Goal: Transaction & Acquisition: Purchase product/service

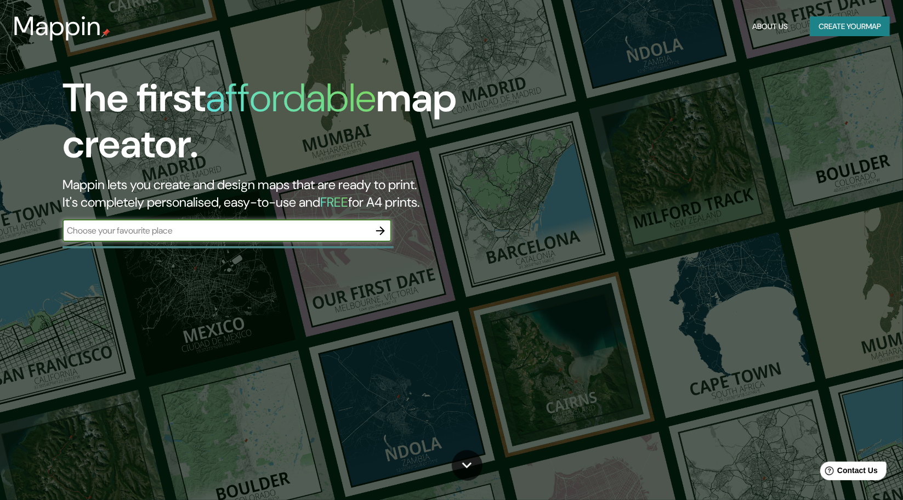
click at [258, 234] on input "text" at bounding box center [215, 230] width 307 height 13
click at [881, 27] on button "Create your map" at bounding box center [849, 26] width 80 height 20
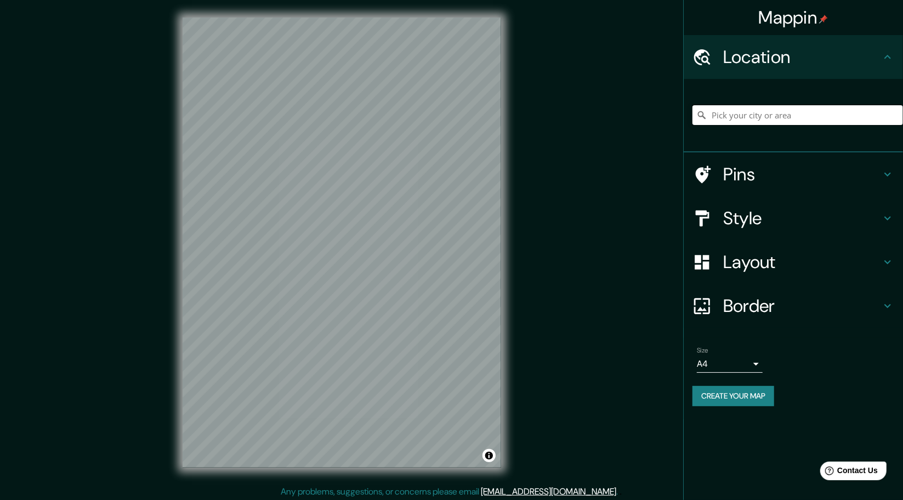
click at [743, 115] on input "Pick your city or area" at bounding box center [797, 115] width 210 height 20
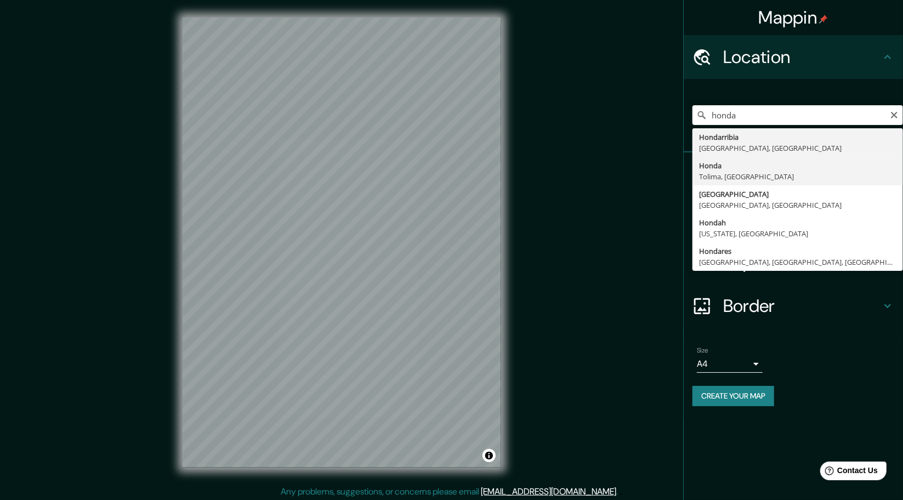
type input "Honda, [GEOGRAPHIC_DATA], [GEOGRAPHIC_DATA]"
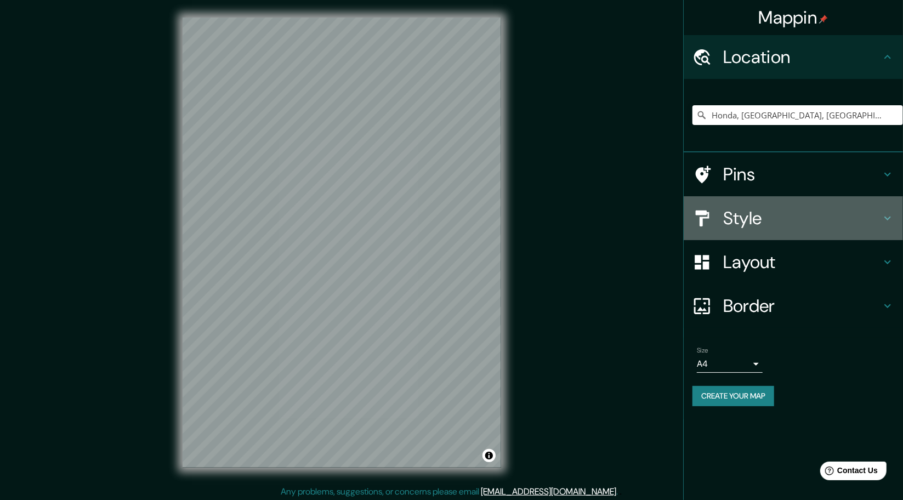
click at [729, 217] on h4 "Style" at bounding box center [802, 218] width 158 height 22
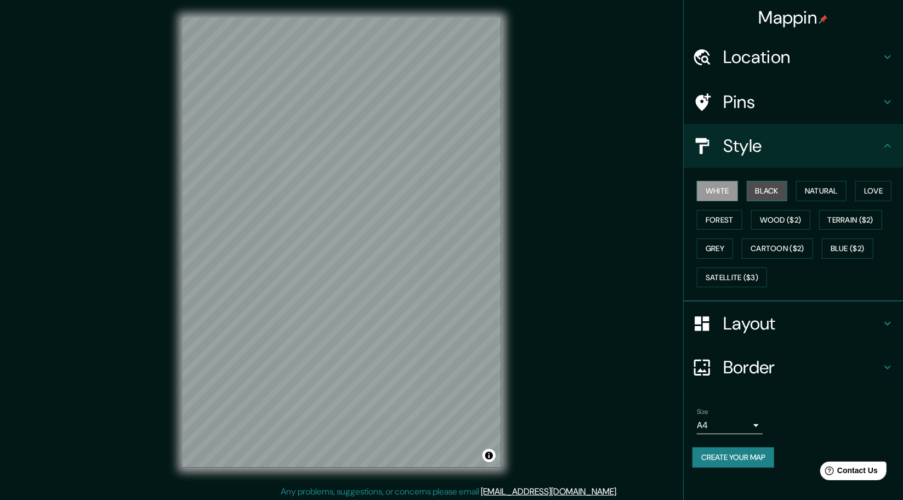
click at [774, 189] on button "Black" at bounding box center [766, 191] width 41 height 20
click at [806, 181] on button "Natural" at bounding box center [821, 191] width 50 height 20
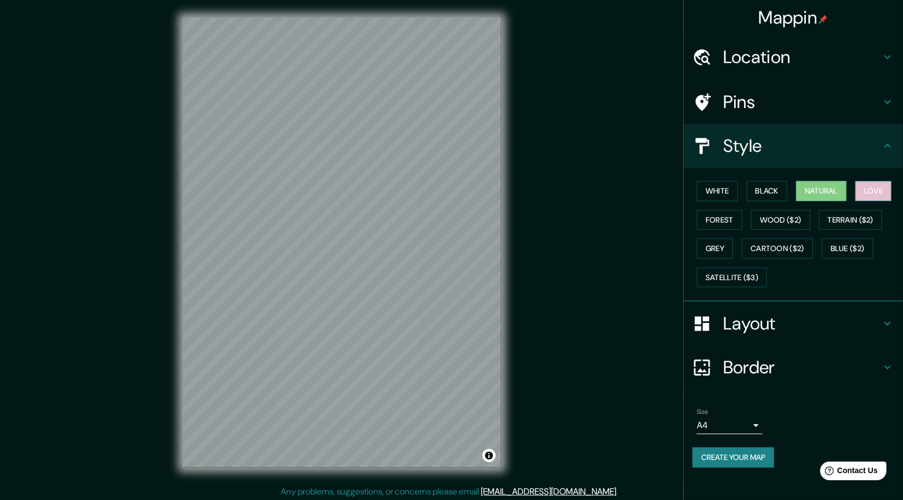
click at [869, 194] on button "Love" at bounding box center [873, 191] width 36 height 20
click at [802, 214] on button "Wood ($2)" at bounding box center [780, 220] width 59 height 20
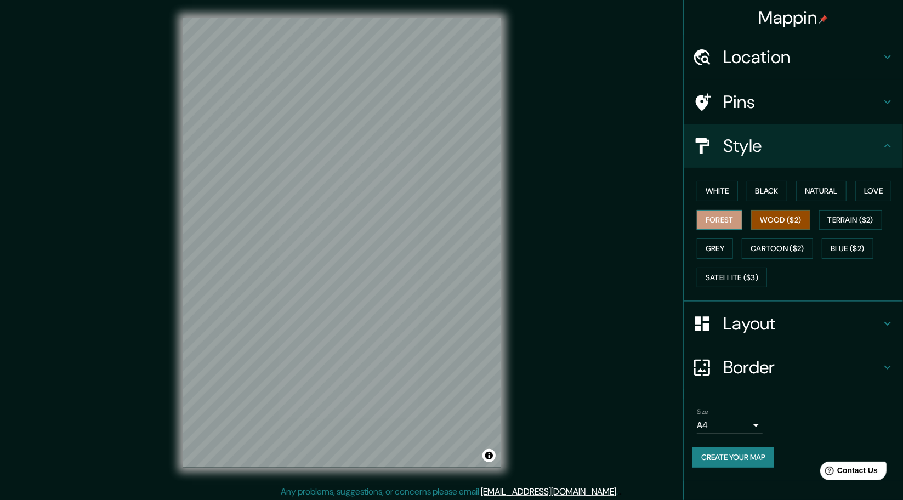
click at [716, 223] on button "Forest" at bounding box center [719, 220] width 45 height 20
drag, startPoint x: 527, startPoint y: 221, endPoint x: 549, endPoint y: 203, distance: 28.0
click at [587, 213] on div "Mappin Location Honda, [GEOGRAPHIC_DATA], [GEOGRAPHIC_DATA] Pins Style White Bl…" at bounding box center [451, 251] width 903 height 503
click at [724, 186] on button "White" at bounding box center [717, 191] width 41 height 20
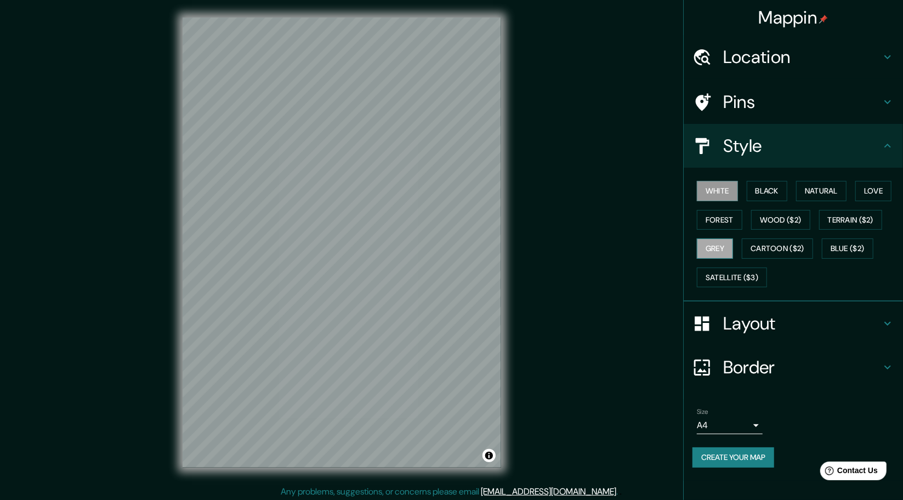
click at [720, 253] on button "Grey" at bounding box center [715, 248] width 36 height 20
click at [752, 246] on button "Cartoon ($2)" at bounding box center [777, 248] width 71 height 20
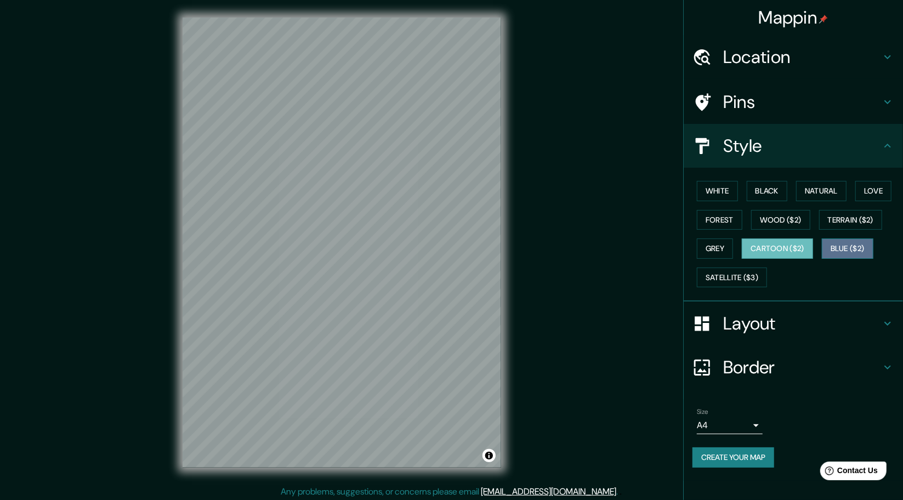
click at [825, 248] on button "Blue ($2)" at bounding box center [848, 248] width 52 height 20
click at [840, 231] on div "White Black Natural Love Forest Wood ($2) Terrain ($2) Grey Cartoon ($2) Blue (…" at bounding box center [797, 233] width 210 height 115
click at [845, 219] on button "Terrain ($2)" at bounding box center [851, 220] width 64 height 20
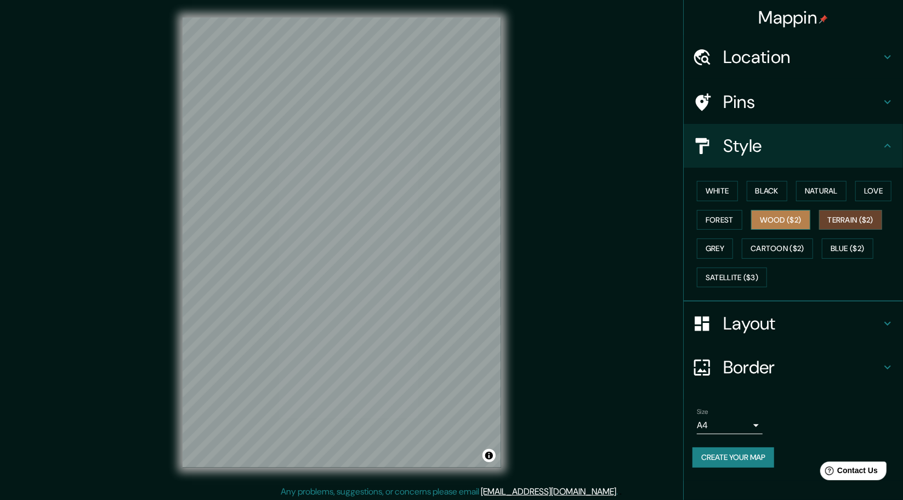
click at [760, 222] on button "Wood ($2)" at bounding box center [780, 220] width 59 height 20
click at [832, 191] on button "Natural" at bounding box center [821, 191] width 50 height 20
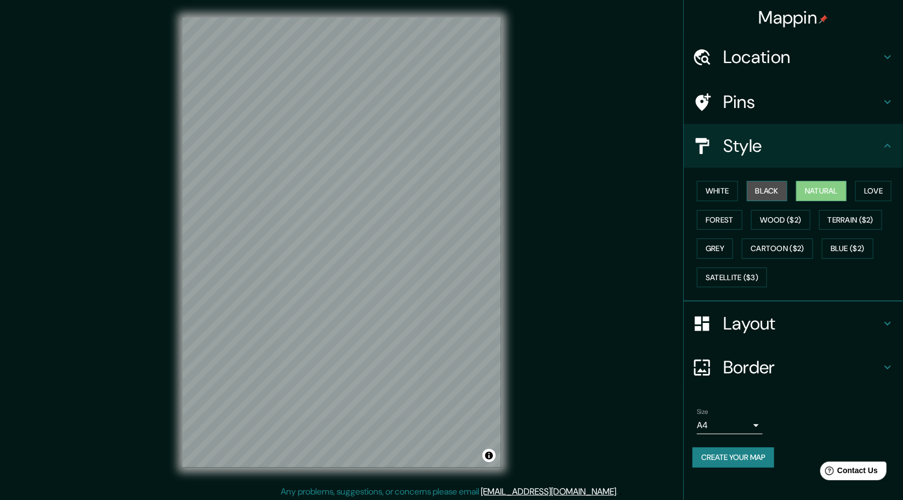
click at [773, 191] on button "Black" at bounding box center [766, 191] width 41 height 20
click at [720, 195] on button "White" at bounding box center [717, 191] width 41 height 20
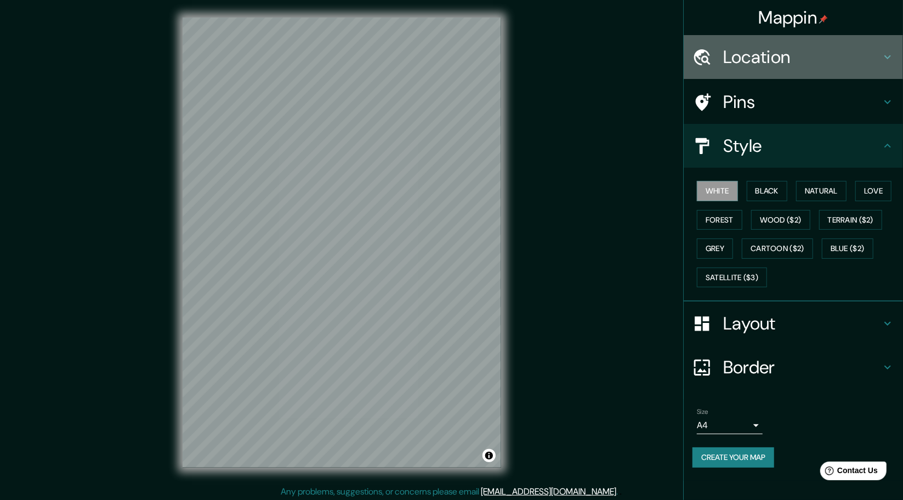
click at [766, 61] on h4 "Location" at bounding box center [802, 57] width 158 height 22
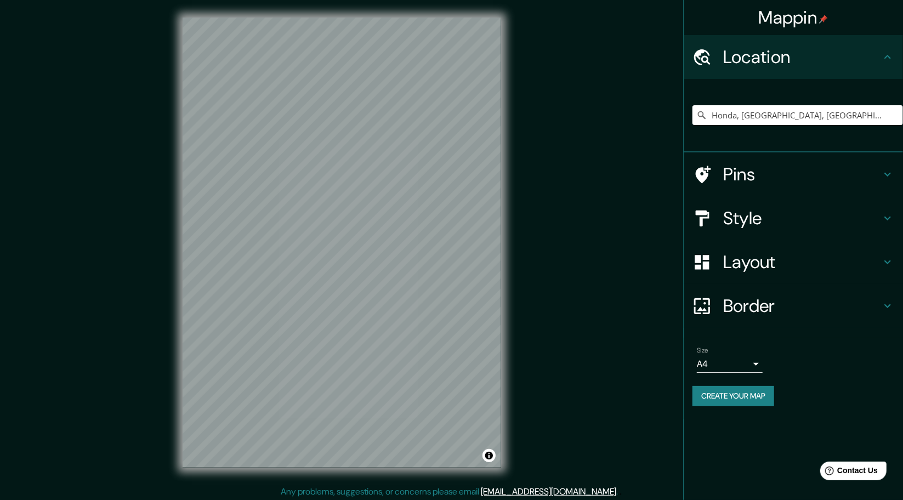
click at [760, 170] on h4 "Pins" at bounding box center [802, 174] width 158 height 22
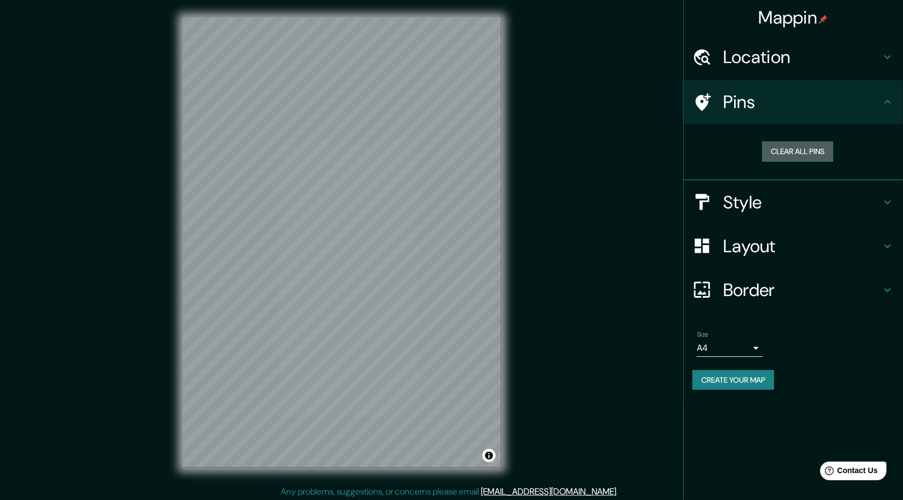
click at [790, 150] on button "Clear all pins" at bounding box center [797, 151] width 71 height 20
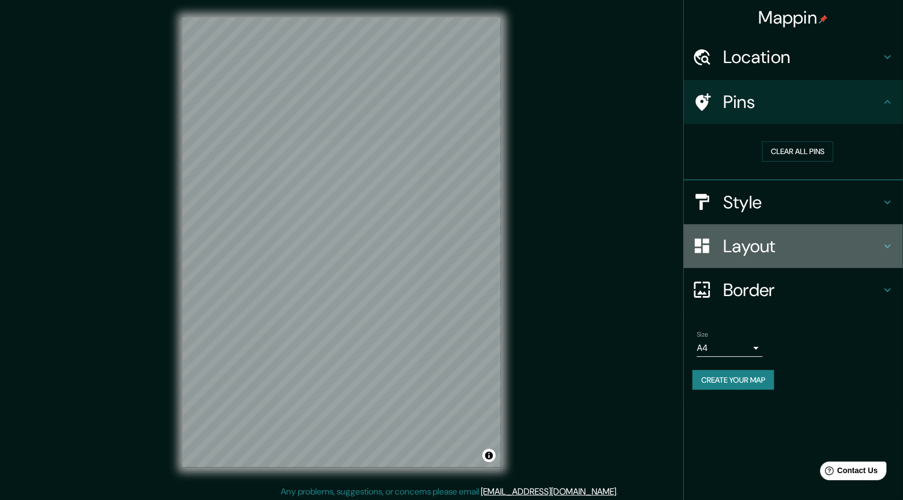
click at [760, 253] on h4 "Layout" at bounding box center [802, 246] width 158 height 22
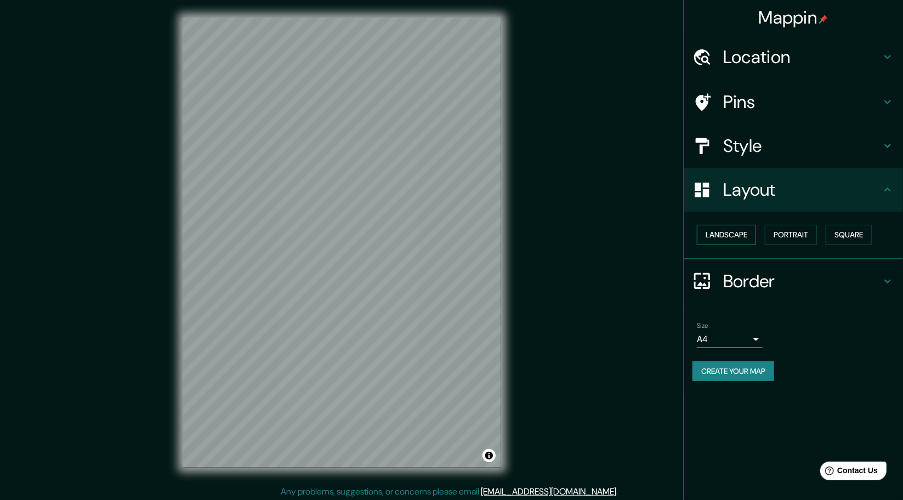
click at [744, 232] on button "Landscape" at bounding box center [726, 235] width 59 height 20
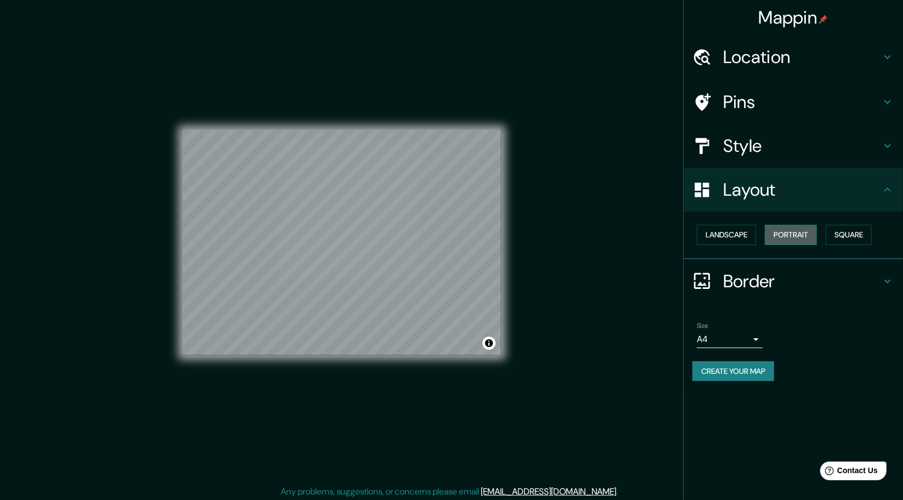
click at [768, 227] on button "Portrait" at bounding box center [791, 235] width 52 height 20
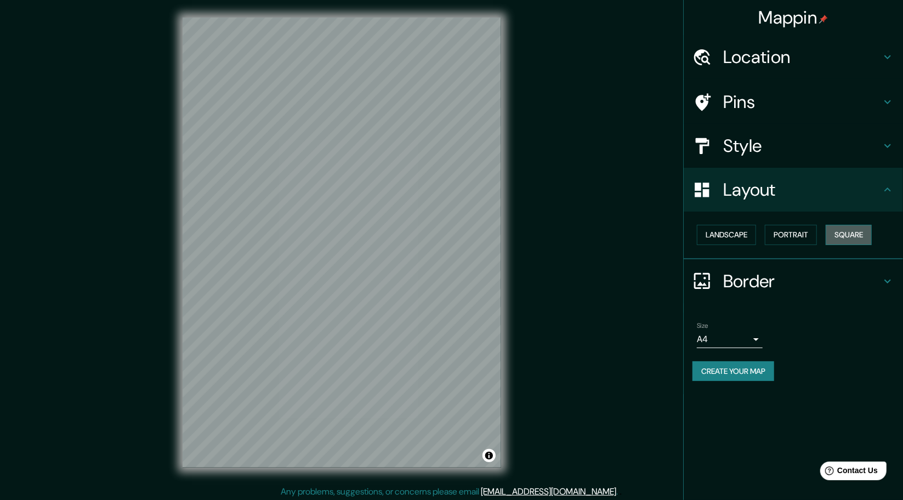
click at [841, 232] on button "Square" at bounding box center [848, 235] width 46 height 20
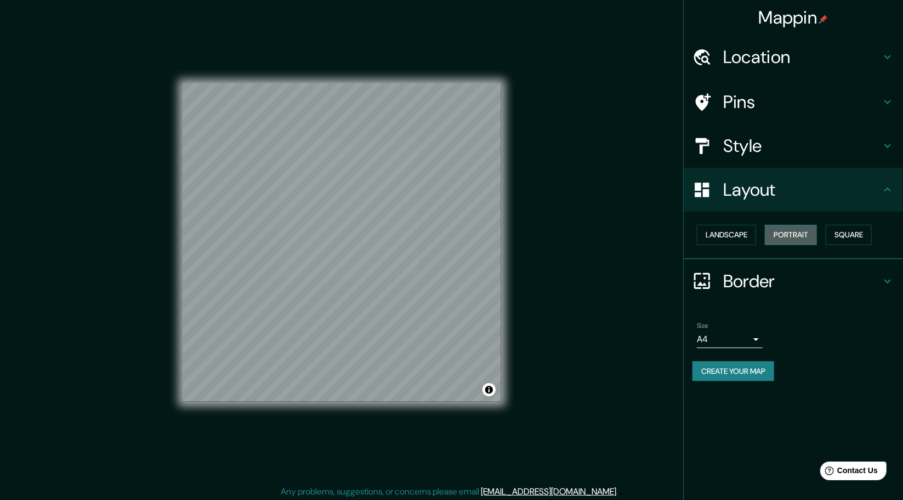
click at [795, 232] on button "Portrait" at bounding box center [791, 235] width 52 height 20
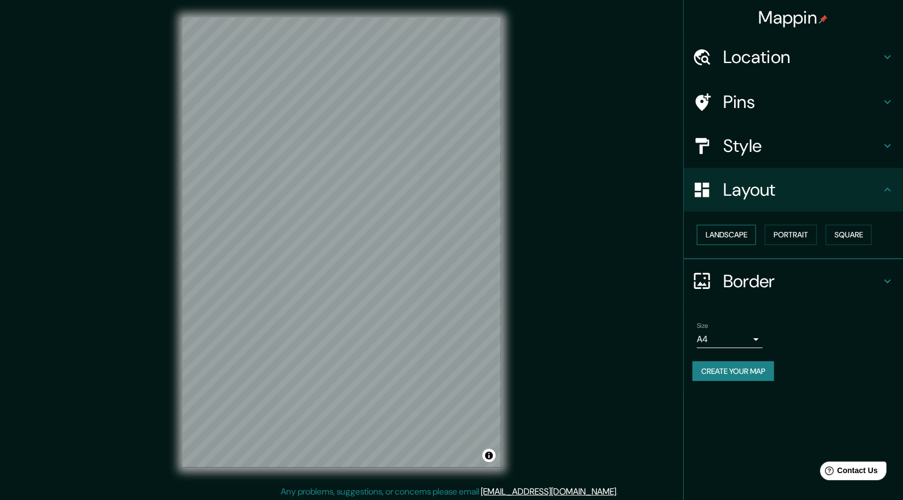
click at [735, 230] on button "Landscape" at bounding box center [726, 235] width 59 height 20
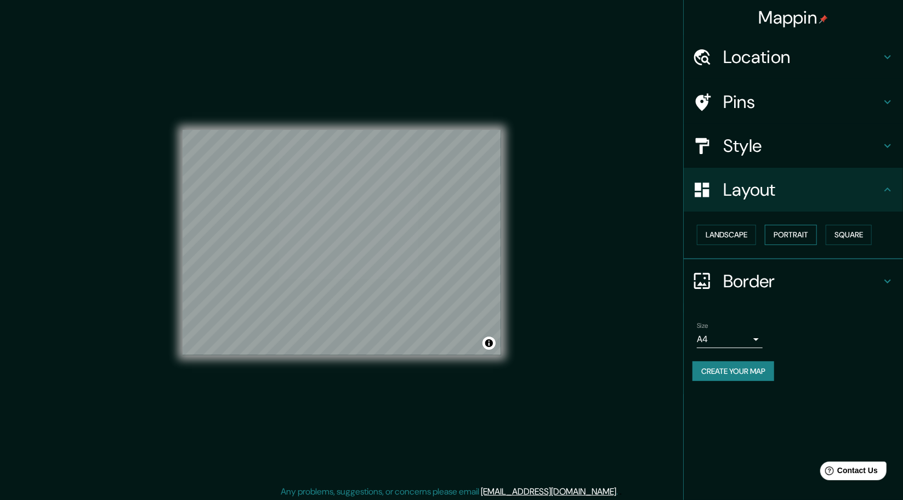
click at [776, 235] on button "Portrait" at bounding box center [791, 235] width 52 height 20
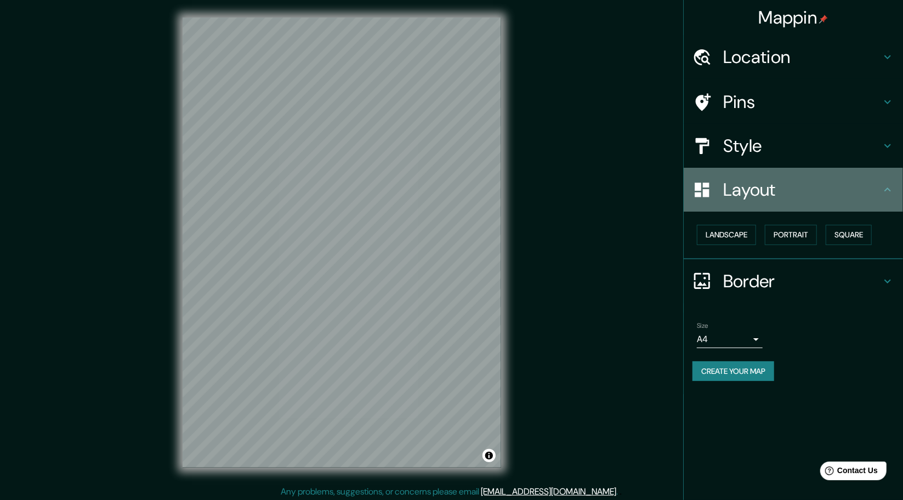
click at [796, 195] on h4 "Layout" at bounding box center [802, 190] width 158 height 22
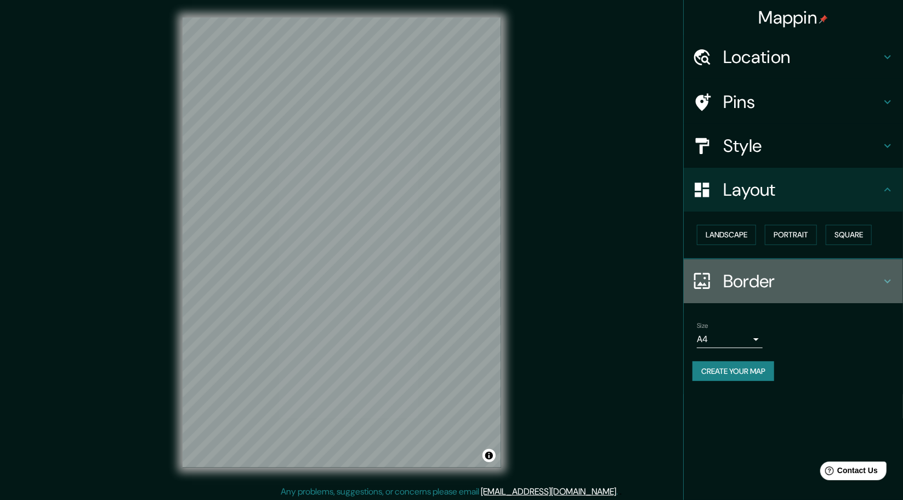
click at [841, 273] on h4 "Border" at bounding box center [802, 281] width 158 height 22
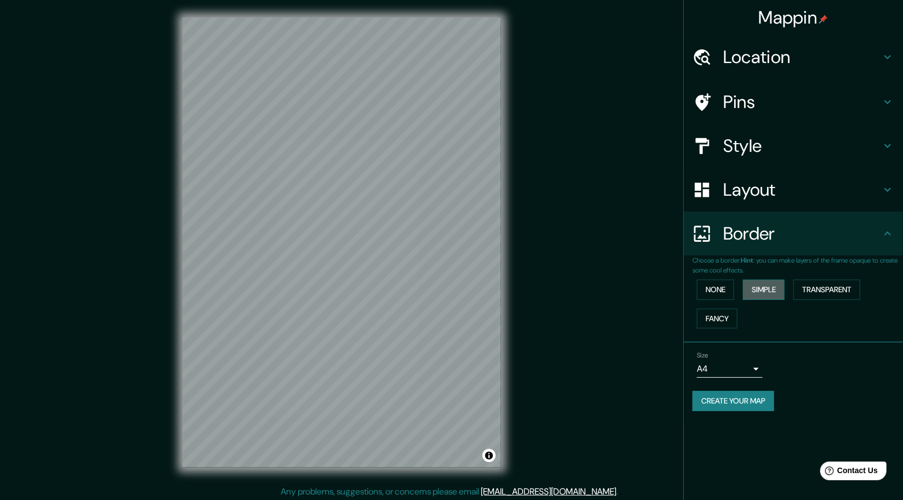
click at [760, 291] on button "Simple" at bounding box center [764, 290] width 42 height 20
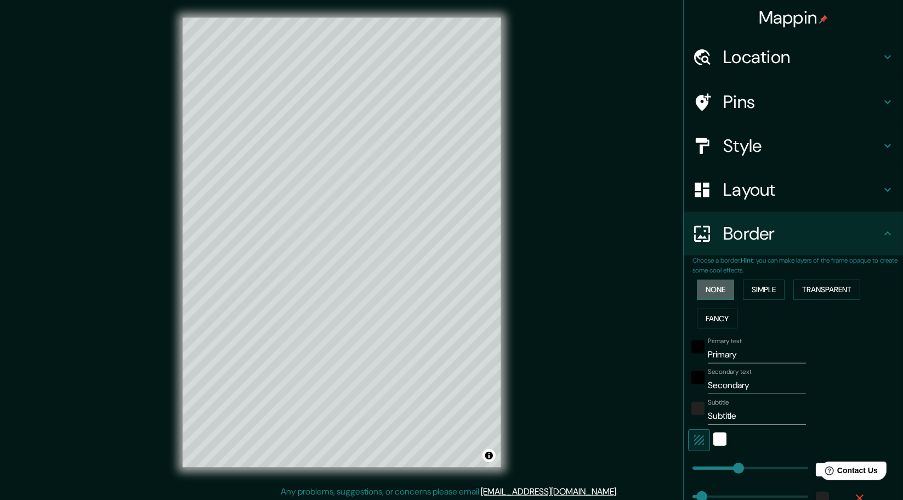
click at [710, 286] on button "None" at bounding box center [715, 290] width 37 height 20
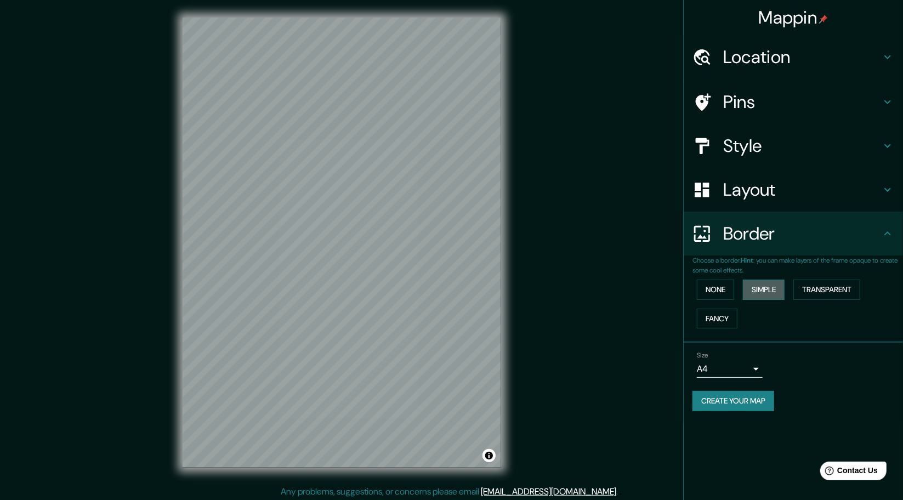
click at [745, 286] on button "Simple" at bounding box center [764, 290] width 42 height 20
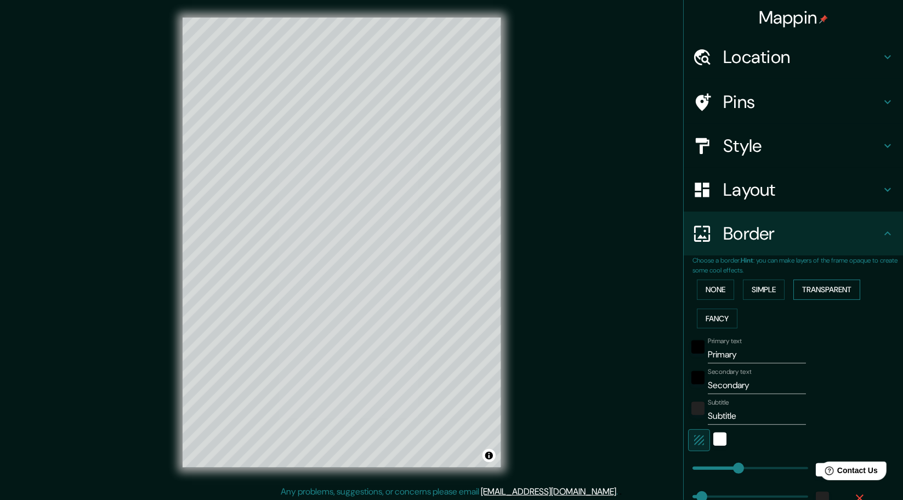
click at [811, 284] on button "Transparent" at bounding box center [826, 290] width 67 height 20
click at [700, 318] on button "Fancy" at bounding box center [717, 319] width 41 height 20
click at [804, 289] on button "Transparent" at bounding box center [826, 290] width 67 height 20
click at [732, 353] on input "Primary" at bounding box center [757, 355] width 98 height 18
drag, startPoint x: 754, startPoint y: 358, endPoint x: 688, endPoint y: 353, distance: 66.0
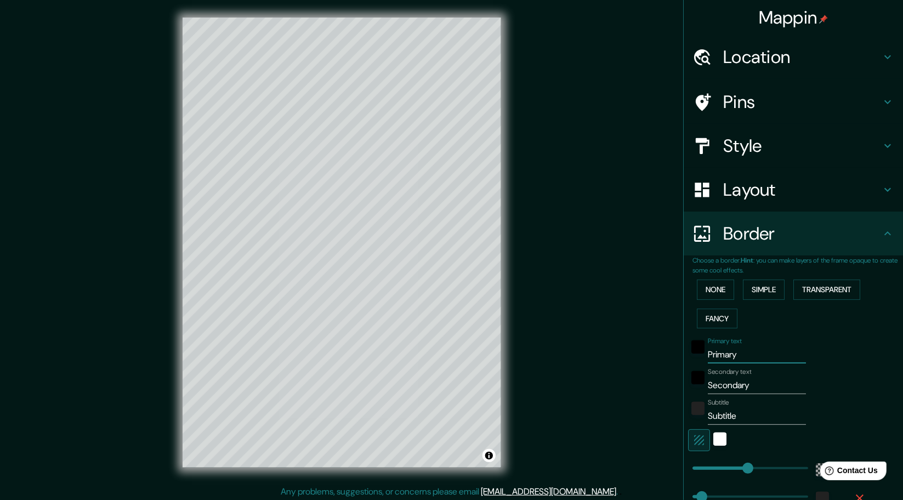
click at [688, 353] on div "Primary text Primary" at bounding box center [778, 350] width 180 height 26
type input "279"
type input "46"
type input "r"
type input "279"
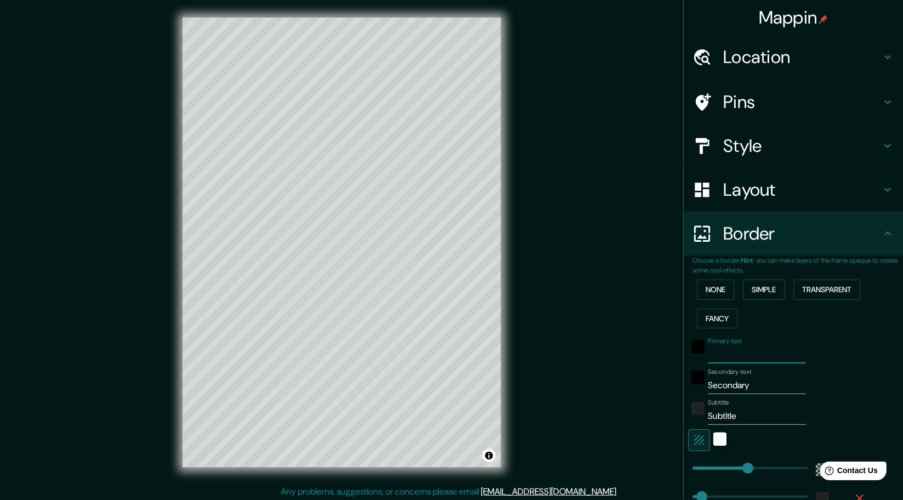
type input "46"
type input "ri"
type input "279"
type input "46"
type input "rie"
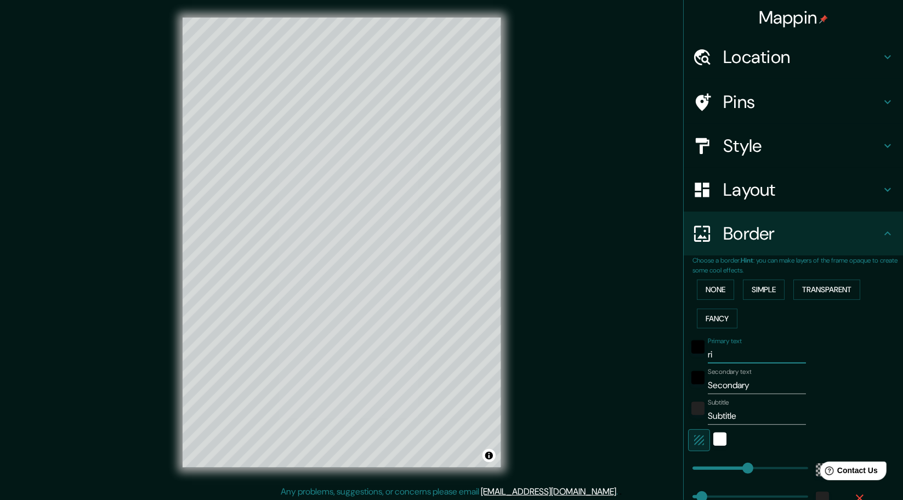
type input "279"
type input "46"
type input "[PERSON_NAME]"
type input "279"
type input "46"
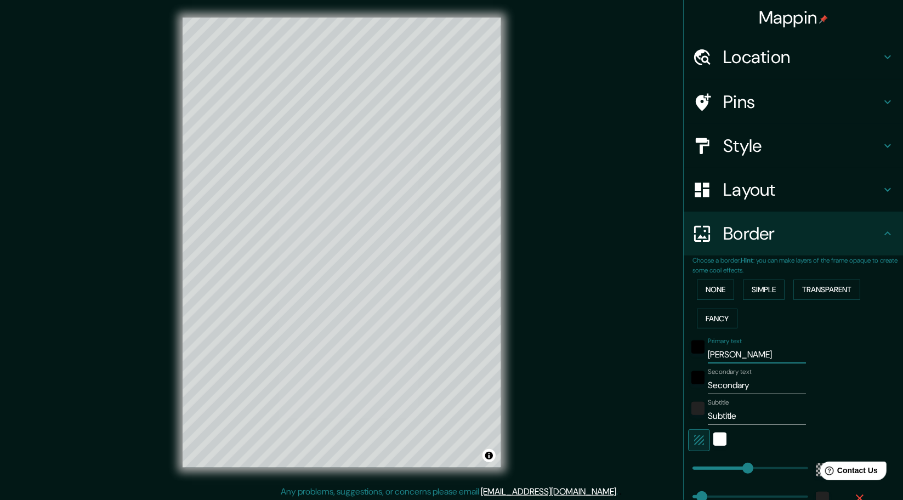
type input "riesg"
type input "279"
type input "46"
type input "riesgo"
type input "279"
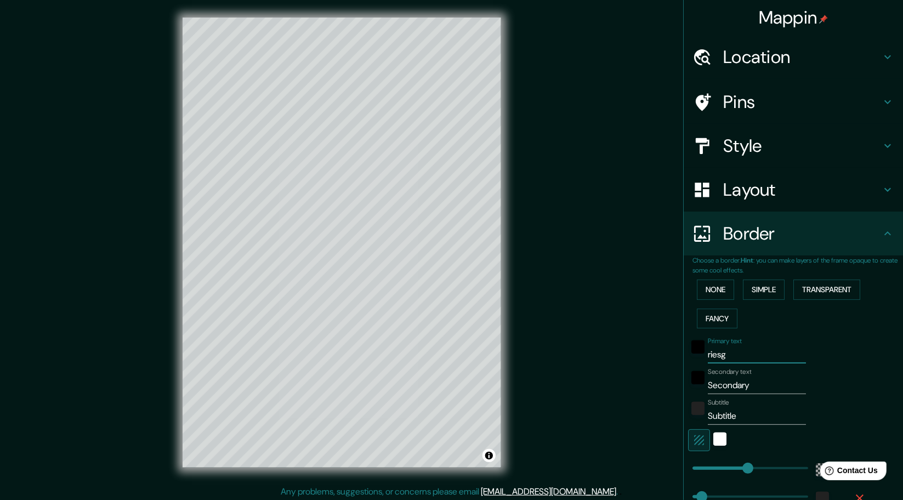
type input "46"
type input "riesgo"
type input "279"
type input "46"
type input "riesgo d"
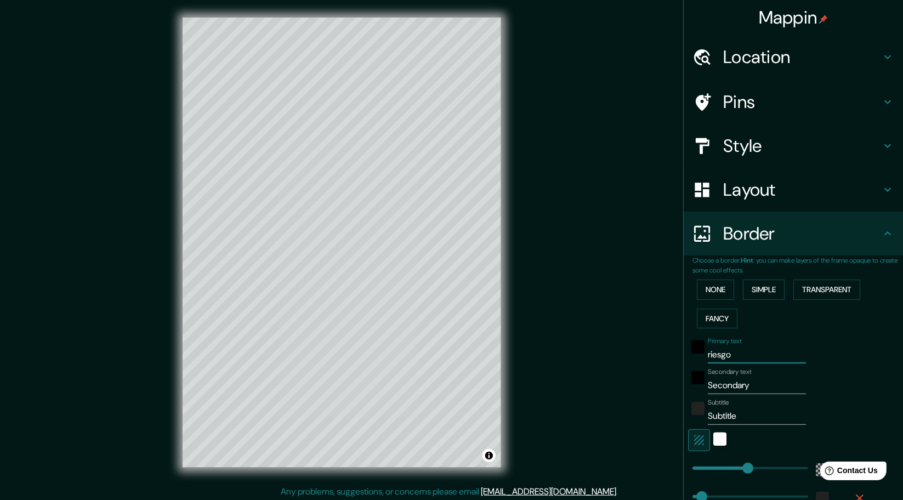
type input "279"
type input "46"
type input "riesgo de"
type input "279"
type input "46"
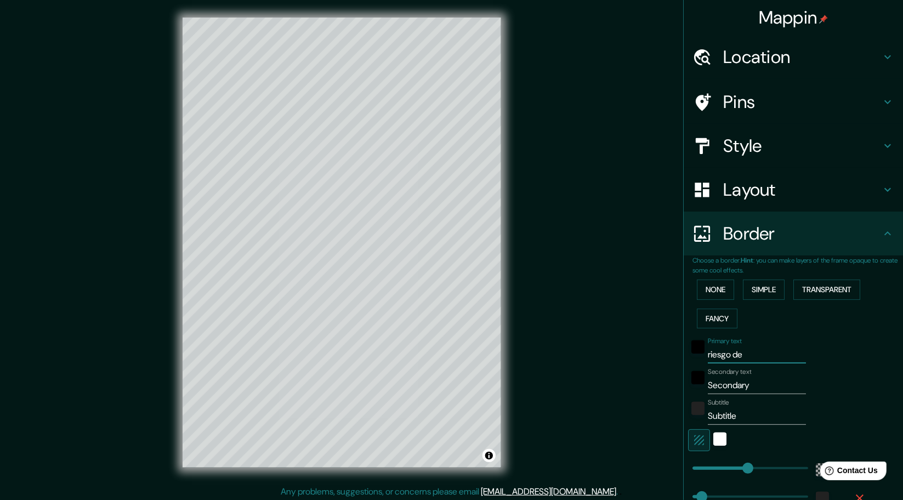
type input "riesgo de"
type input "279"
type input "46"
type input "riesgo de i"
type input "279"
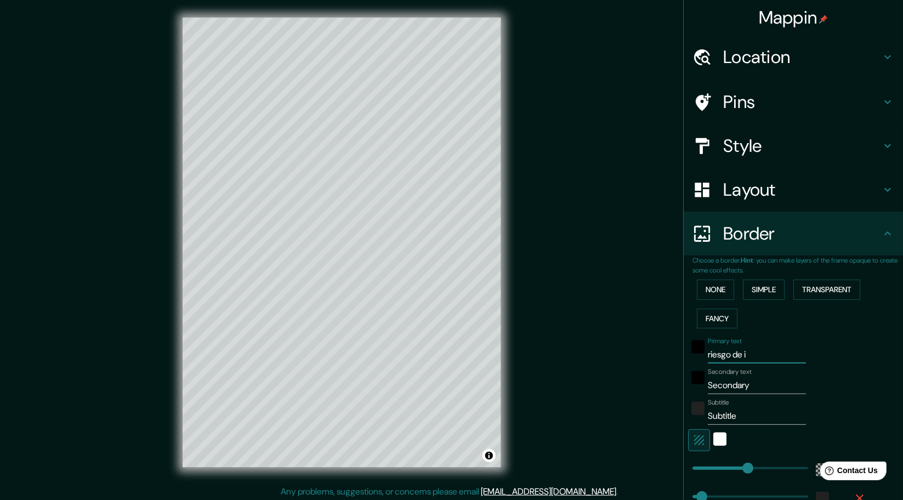
type input "46"
type input "riesgo de in"
type input "279"
type input "46"
type input "riesgo de inu"
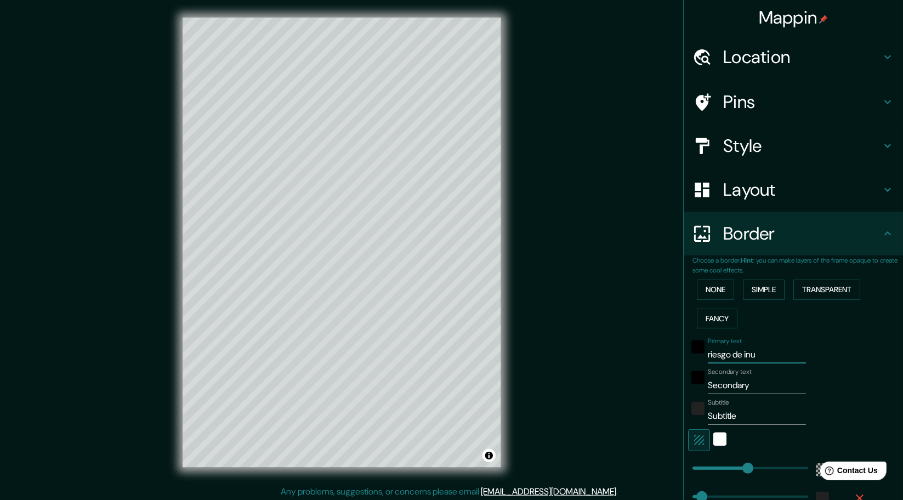
type input "279"
type input "46"
type input "riesgo de in"
type input "279"
type input "46"
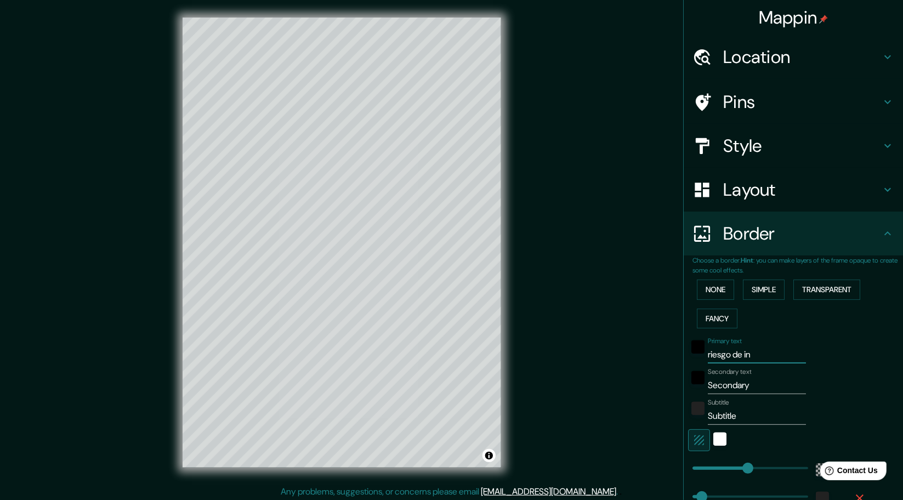
type input "riesgo de i"
type input "279"
type input "46"
type input "riesgo de"
type input "279"
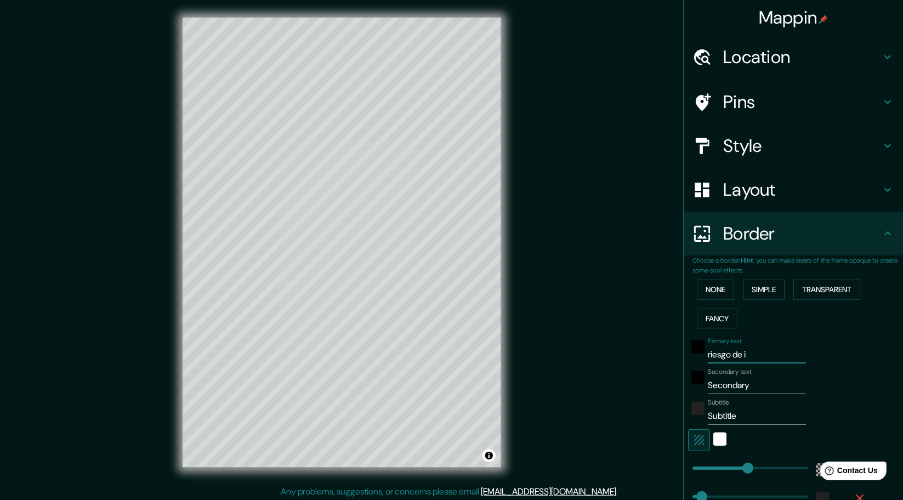
type input "46"
type input "riesgo de"
type input "279"
type input "46"
type input "riesgo d"
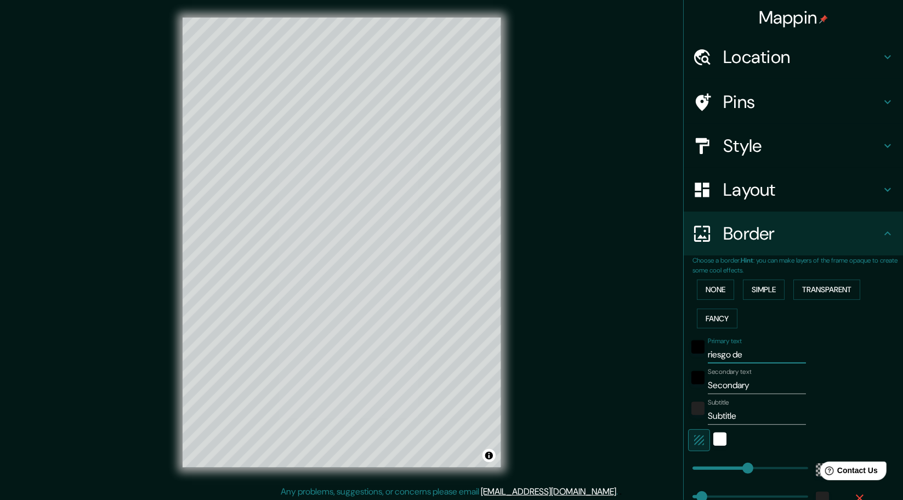
type input "279"
type input "46"
type input "riesgo"
type input "279"
type input "46"
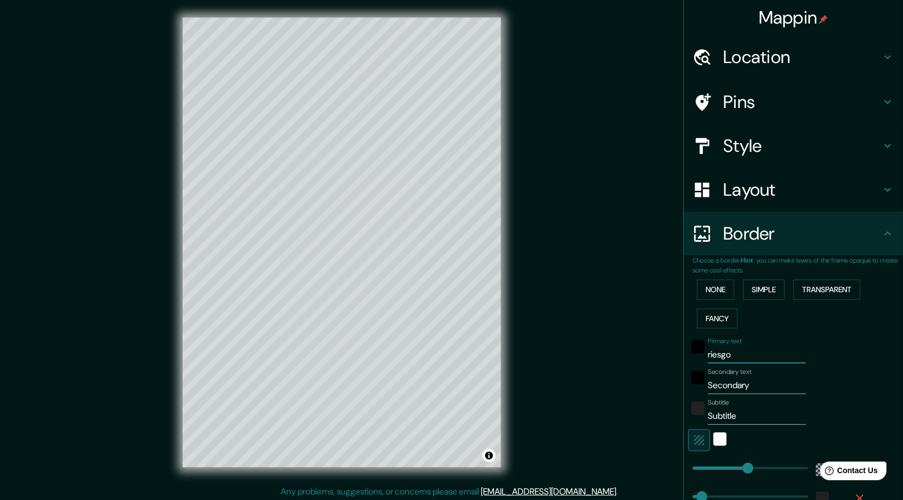
type input "riesgo"
click at [751, 386] on input "Secondary" at bounding box center [757, 386] width 98 height 18
type input "Secondar"
type input "279"
type input "46"
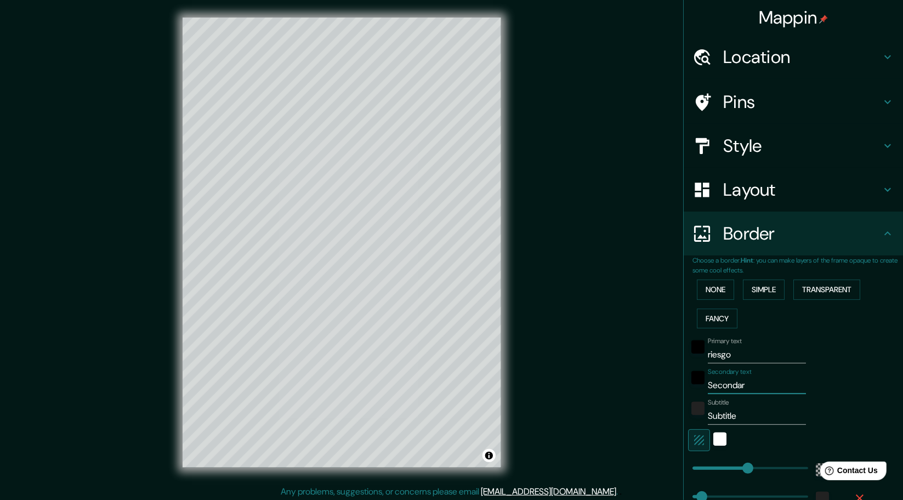
type input "Seconda"
type input "279"
type input "46"
type input "Second"
type input "279"
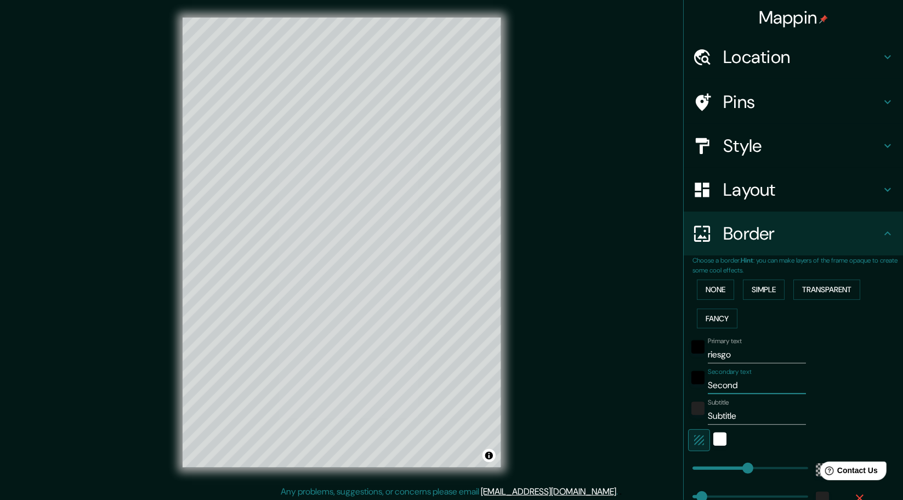
type input "46"
type input "Secon"
type input "279"
type input "46"
type input "Seco"
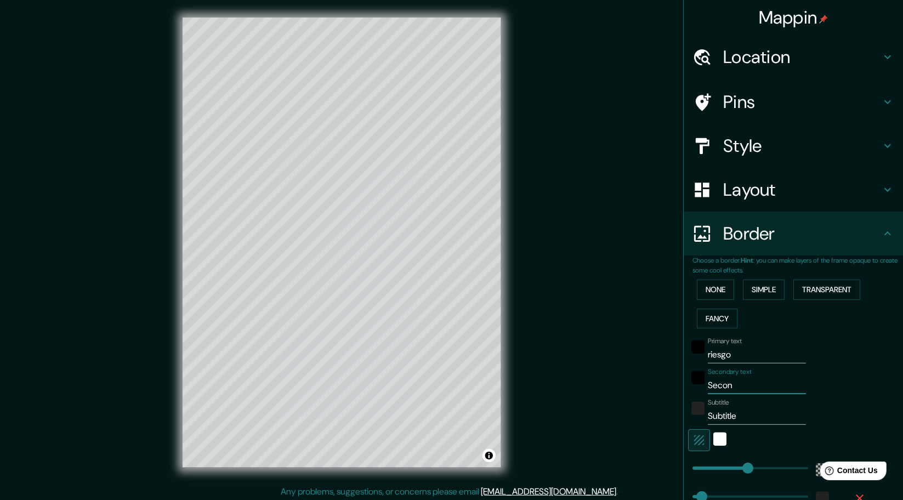
type input "279"
type input "46"
type input "Sec"
type input "279"
type input "46"
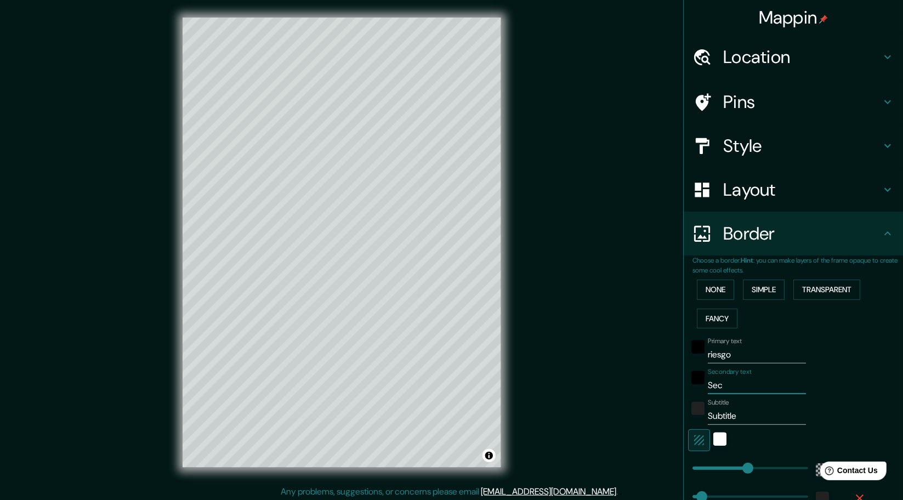
type input "Se"
type input "279"
type input "46"
type input "S"
type input "279"
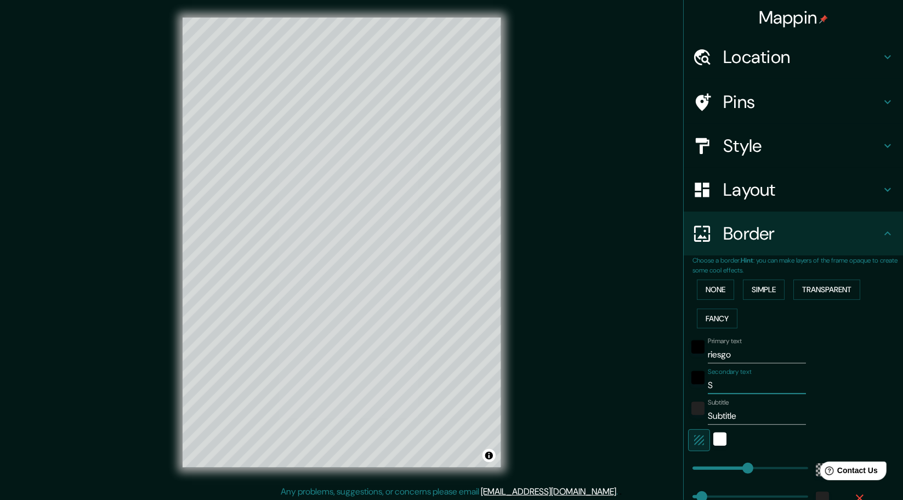
type input "46"
type input "279"
type input "46"
type input "i"
type input "279"
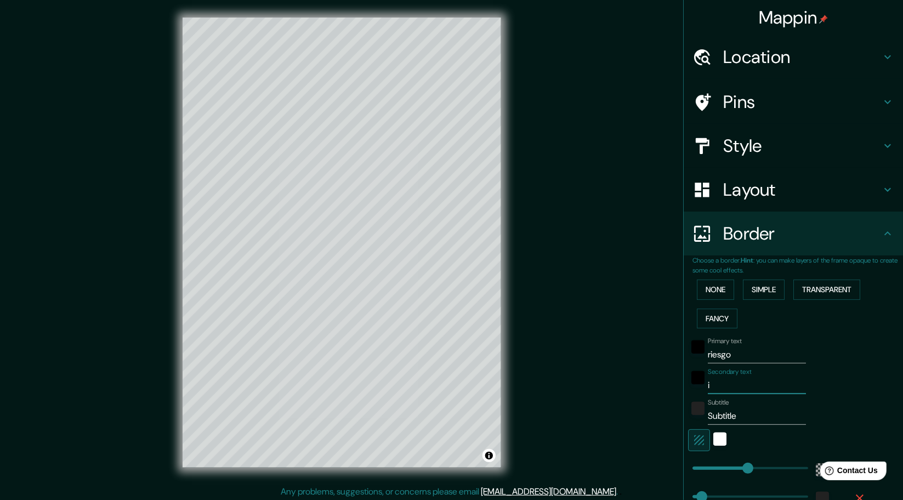
type input "46"
type input "in"
type input "279"
type input "46"
type input "inu"
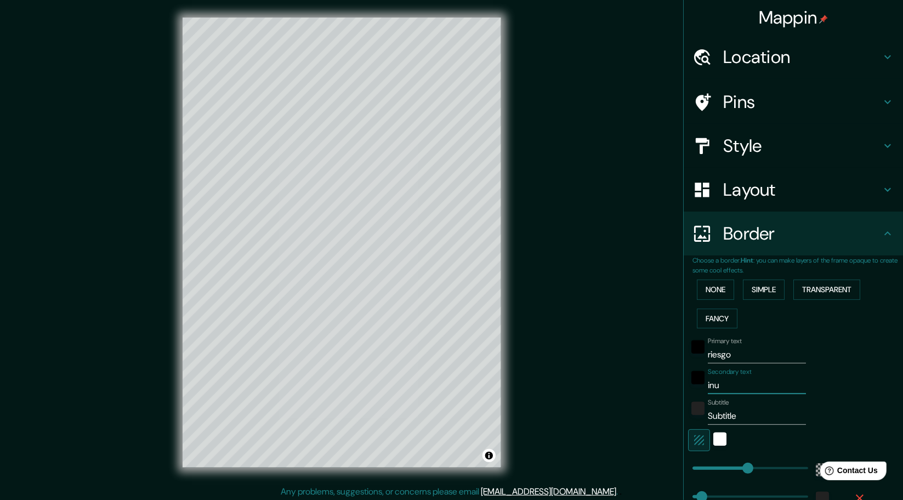
type input "279"
type input "46"
type input "inun"
type input "279"
type input "46"
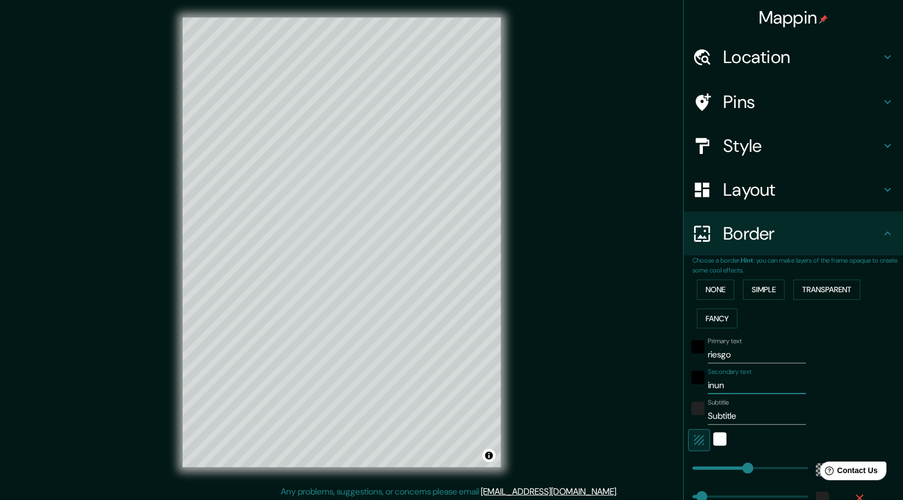
type input "inund"
type input "279"
type input "46"
type input "inunda"
type input "279"
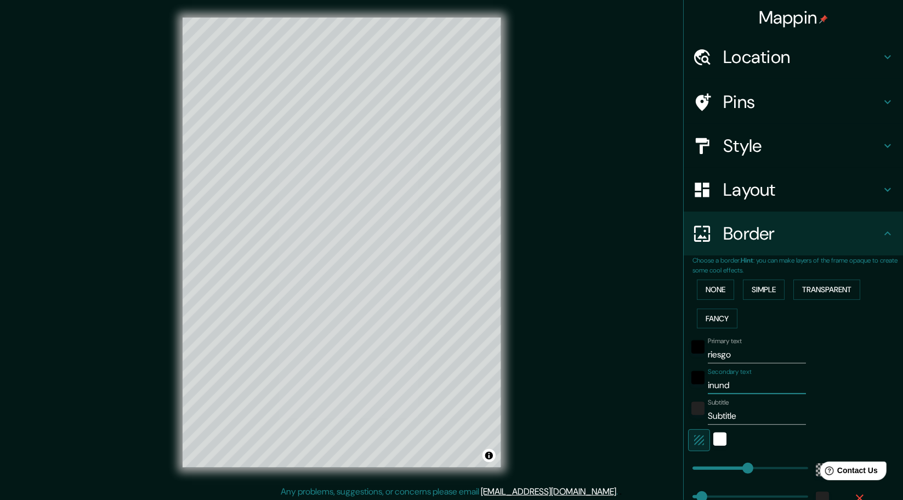
type input "46"
type input "inundac"
type input "279"
type input "46"
type input "inundaci"
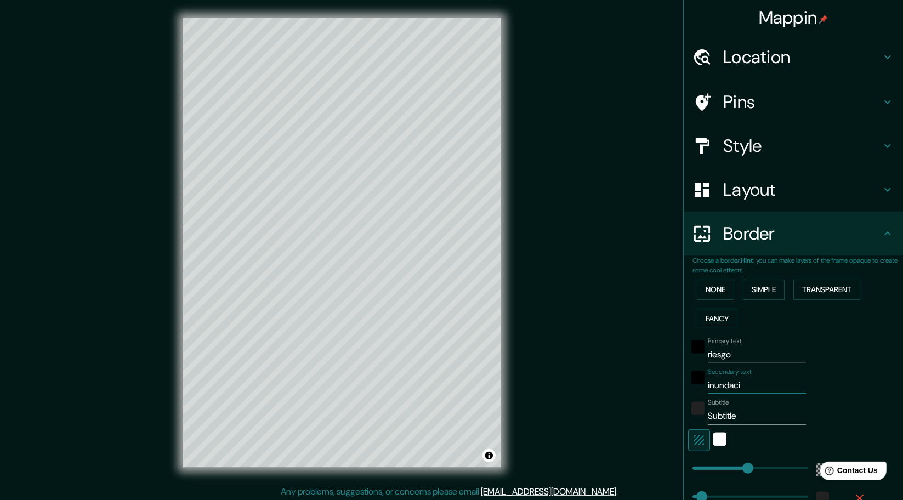
type input "279"
type input "46"
type input "inundacio"
type input "279"
type input "46"
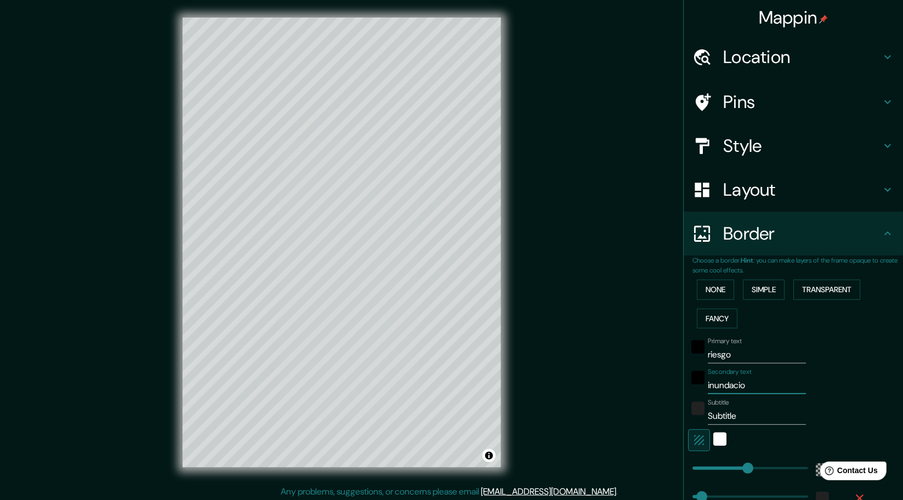
type input "inundacion"
type input "279"
type input "46"
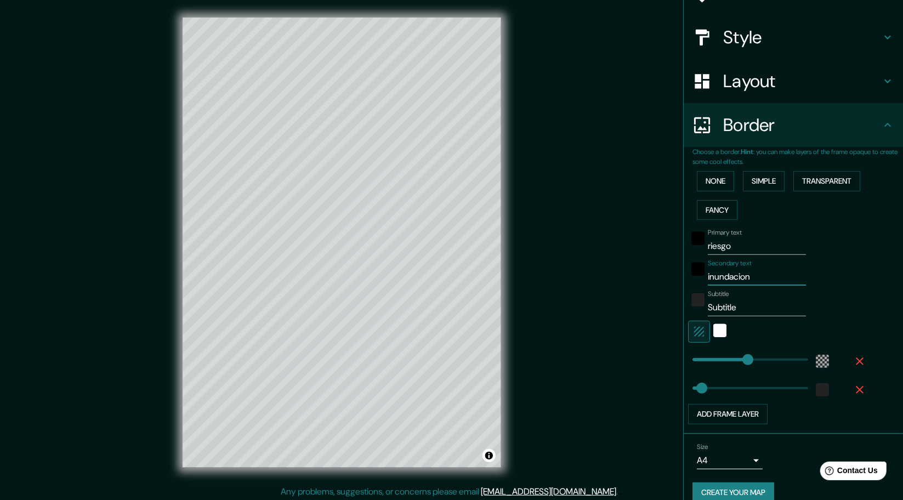
scroll to position [110, 0]
type input "279"
type input "inundacion"
type input "581"
drag, startPoint x: 740, startPoint y: 355, endPoint x: 813, endPoint y: 355, distance: 72.9
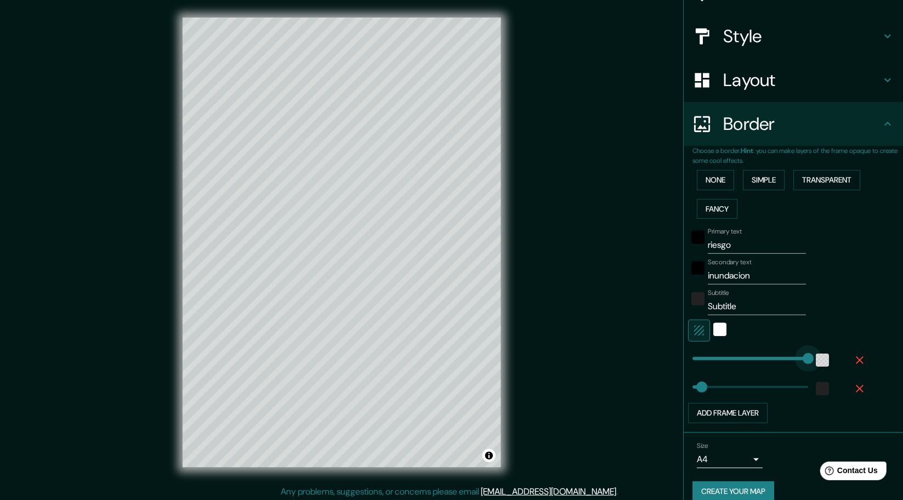
type input "46"
type input "329"
drag, startPoint x: 798, startPoint y: 360, endPoint x: 748, endPoint y: 364, distance: 50.1
type input "46"
type input "114"
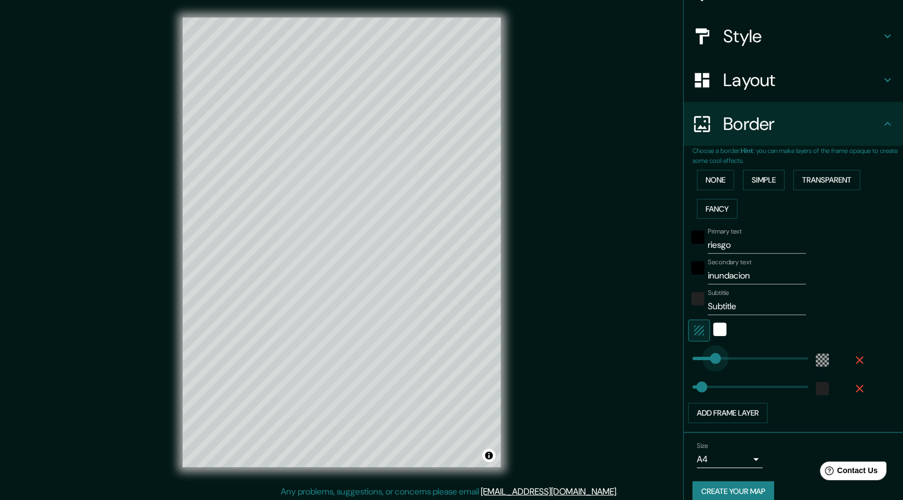
drag, startPoint x: 745, startPoint y: 357, endPoint x: 707, endPoint y: 356, distance: 38.4
type input "46"
type input "114"
type input "46"
type input "244"
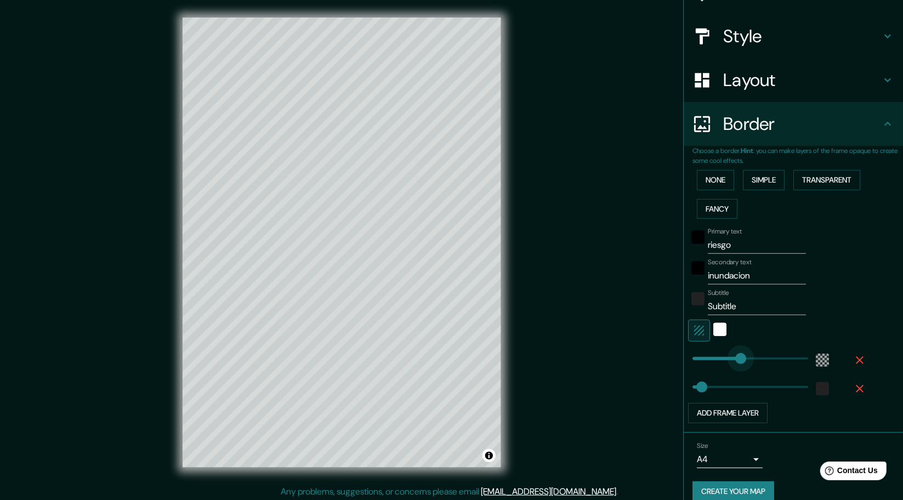
drag, startPoint x: 709, startPoint y: 362, endPoint x: 733, endPoint y: 359, distance: 24.3
type input "459"
drag, startPoint x: 694, startPoint y: 385, endPoint x: 776, endPoint y: 389, distance: 81.2
type input "12"
drag, startPoint x: 779, startPoint y: 390, endPoint x: 687, endPoint y: 381, distance: 93.0
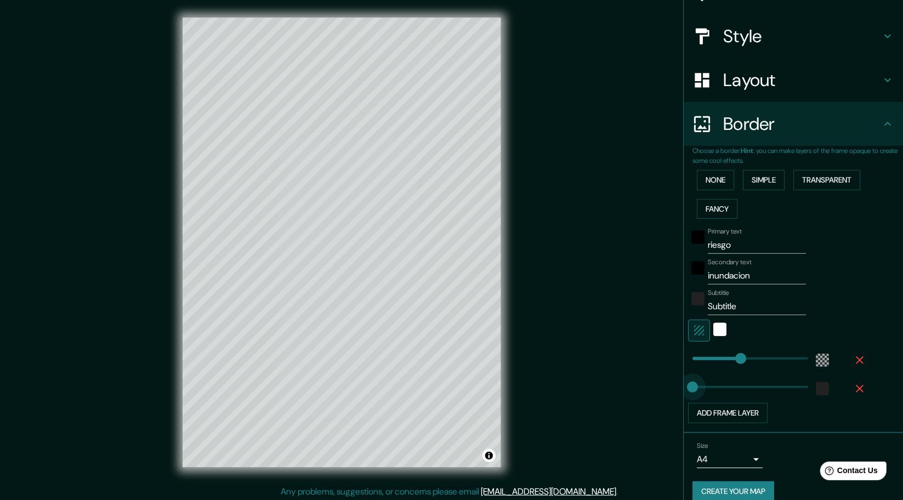
type input "31"
drag, startPoint x: 685, startPoint y: 387, endPoint x: 691, endPoint y: 386, distance: 6.1
type input "67"
type input "56"
drag, startPoint x: 702, startPoint y: 391, endPoint x: 695, endPoint y: 392, distance: 6.7
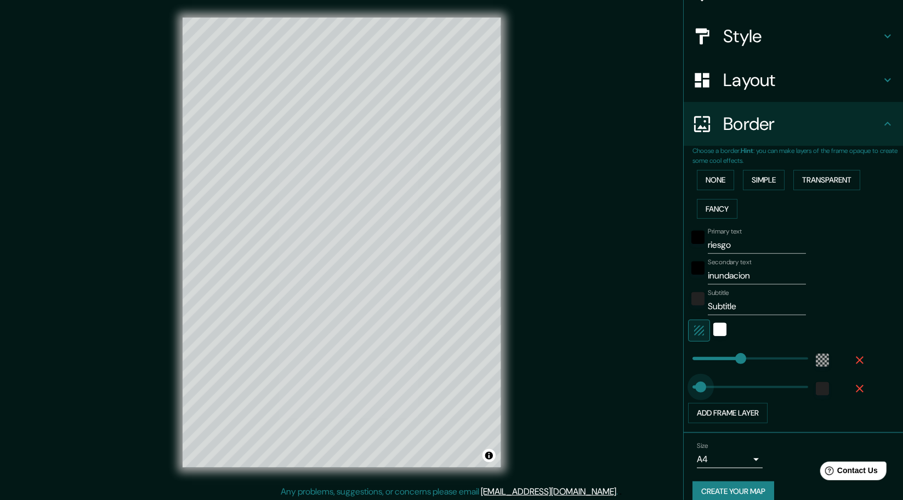
type input "26"
type input "51"
click at [697, 392] on span at bounding box center [702, 386] width 11 height 11
click at [721, 410] on button "Add frame layer" at bounding box center [727, 413] width 79 height 20
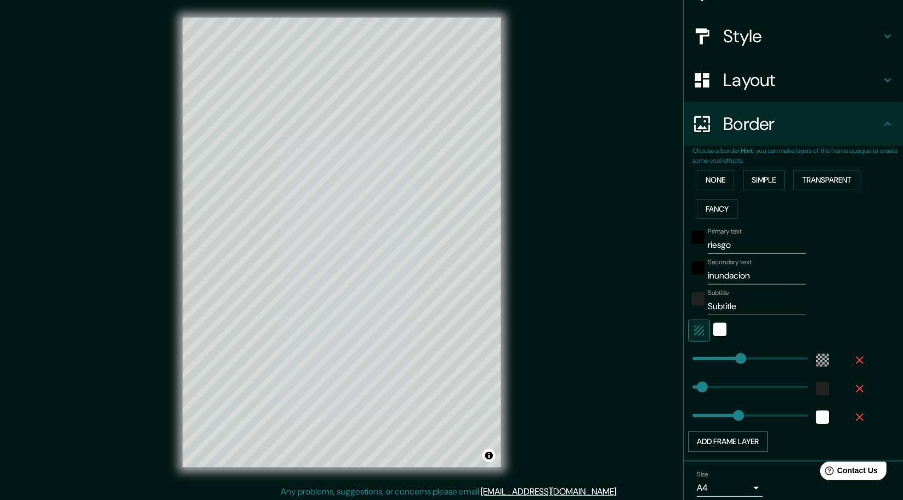
click at [754, 439] on button "Add frame layer" at bounding box center [727, 441] width 79 height 20
click at [856, 443] on icon "button" at bounding box center [860, 446] width 8 height 8
type input "103"
drag, startPoint x: 726, startPoint y: 414, endPoint x: 705, endPoint y: 415, distance: 21.4
click at [816, 419] on div "white" at bounding box center [822, 416] width 13 height 13
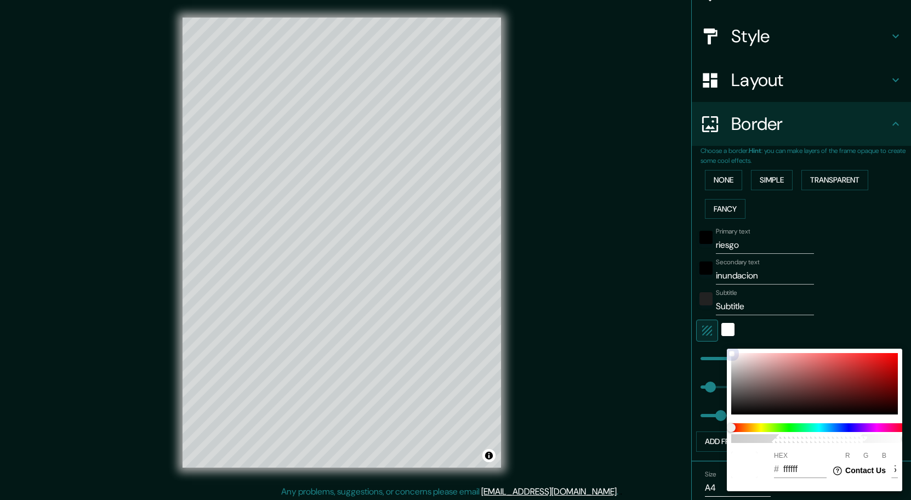
click at [802, 405] on div at bounding box center [814, 383] width 167 height 61
type input "251515"
type input "37"
type input "21"
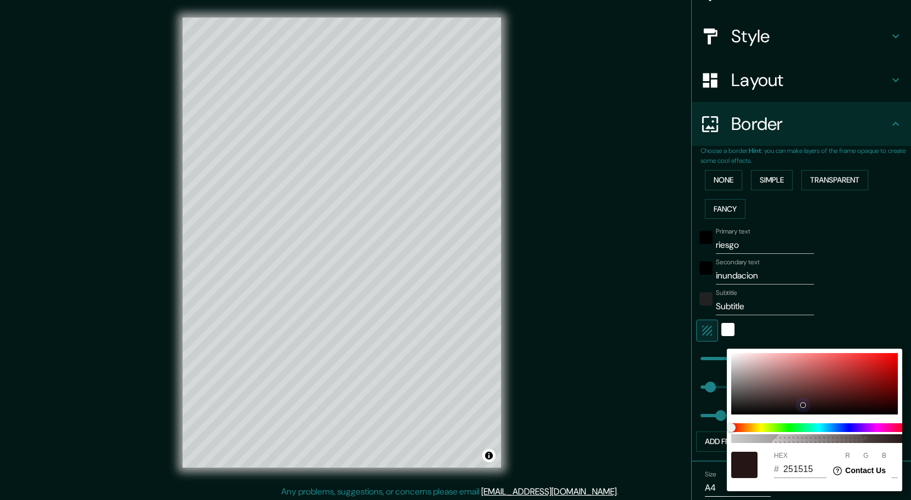
drag, startPoint x: 832, startPoint y: 377, endPoint x: 849, endPoint y: 350, distance: 31.5
click at [833, 377] on div at bounding box center [814, 383] width 167 height 61
type input "9A3B3B"
type input "154"
type input "59"
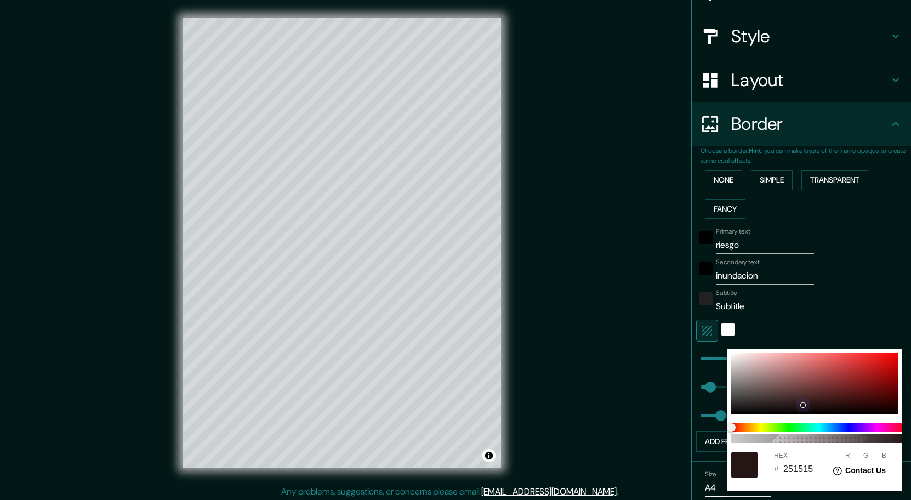
type input "59"
click at [876, 317] on div at bounding box center [455, 250] width 911 height 500
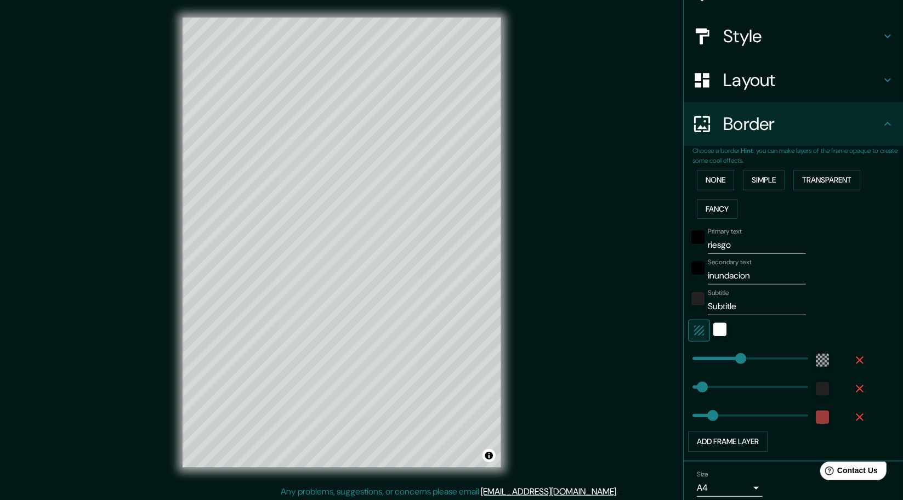
click at [856, 416] on icon "button" at bounding box center [859, 416] width 13 height 13
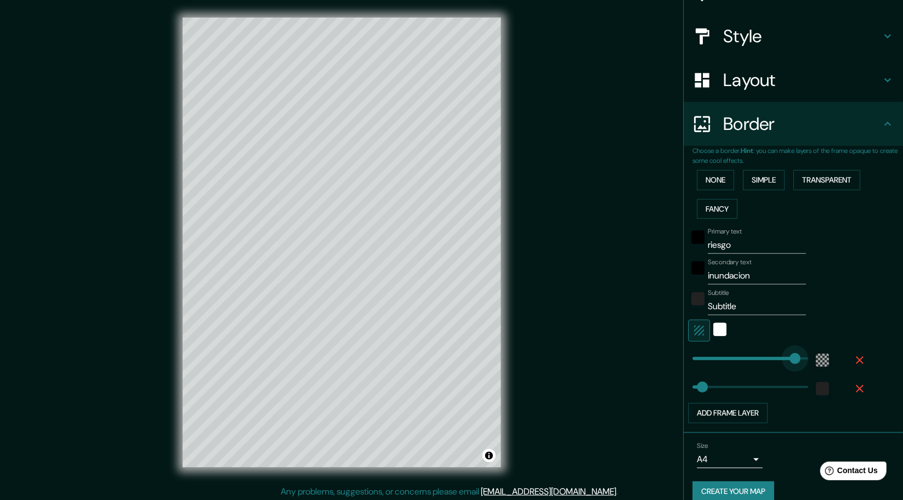
type input "544"
drag, startPoint x: 729, startPoint y: 361, endPoint x: 793, endPoint y: 350, distance: 64.4
type input "17"
drag, startPoint x: 794, startPoint y: 355, endPoint x: 688, endPoint y: 352, distance: 106.4
type input "84"
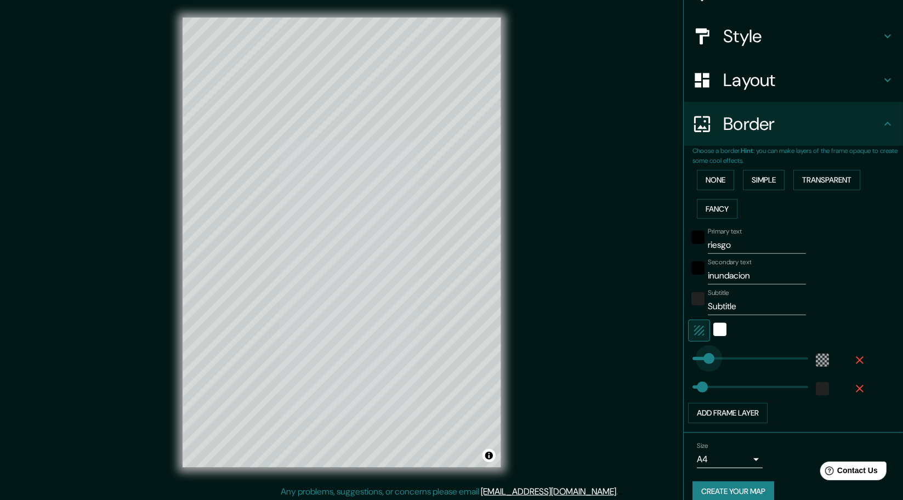
drag, startPoint x: 689, startPoint y: 357, endPoint x: 701, endPoint y: 360, distance: 12.5
type input "100"
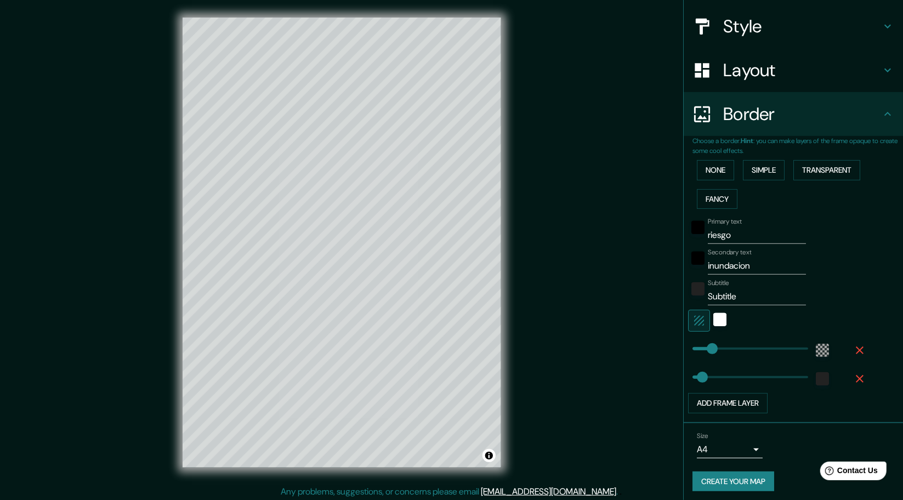
scroll to position [122, 0]
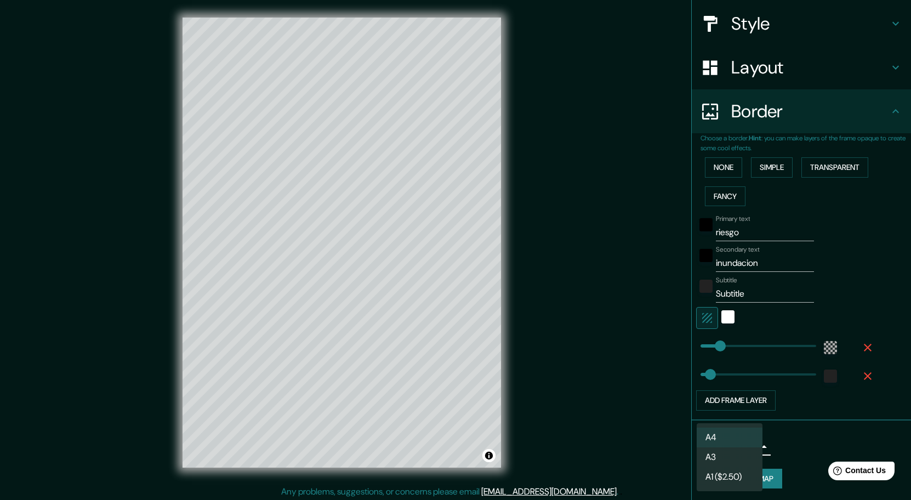
click at [729, 441] on body "Mappin Location Honda, [GEOGRAPHIC_DATA], [GEOGRAPHIC_DATA] Pins Style Layout B…" at bounding box center [455, 250] width 911 height 500
click at [783, 450] on div at bounding box center [455, 250] width 911 height 500
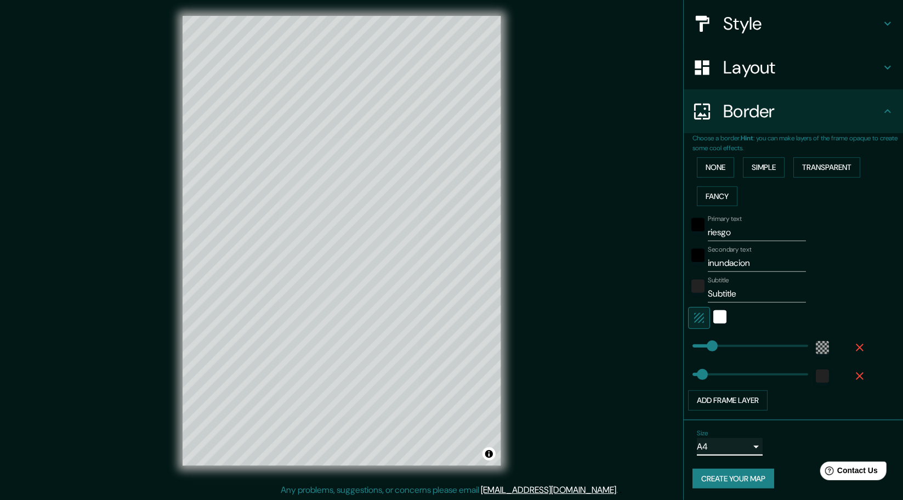
scroll to position [2, 0]
click at [608, 294] on div "Mappin Location Honda, [GEOGRAPHIC_DATA], [GEOGRAPHIC_DATA] Pins Style Layout B…" at bounding box center [451, 249] width 903 height 503
drag, startPoint x: 738, startPoint y: 290, endPoint x: 667, endPoint y: 296, distance: 71.6
click at [667, 296] on div "Mappin Location Honda, [GEOGRAPHIC_DATA], [GEOGRAPHIC_DATA] Pins Style Layout B…" at bounding box center [451, 249] width 903 height 503
click at [555, 295] on div "Mappin Location Honda, [GEOGRAPHIC_DATA], [GEOGRAPHIC_DATA] Pins Style Layout B…" at bounding box center [451, 249] width 903 height 503
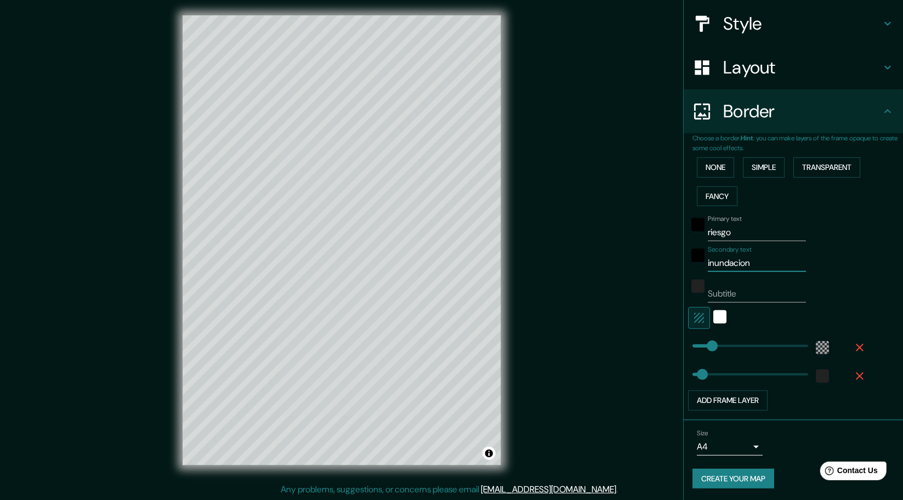
drag, startPoint x: 750, startPoint y: 256, endPoint x: 630, endPoint y: 277, distance: 122.4
click at [630, 277] on div "Mappin Location Honda, [GEOGRAPHIC_DATA], [GEOGRAPHIC_DATA] Pins Style Layout B…" at bounding box center [451, 249] width 903 height 503
drag, startPoint x: 739, startPoint y: 230, endPoint x: 647, endPoint y: 231, distance: 92.1
click at [647, 230] on div "Mappin Location Honda, [GEOGRAPHIC_DATA], [GEOGRAPHIC_DATA] Pins Style Layout B…" at bounding box center [451, 249] width 903 height 503
click at [625, 245] on div "Mappin Location Honda, [GEOGRAPHIC_DATA], [GEOGRAPHIC_DATA] Pins Style Layout B…" at bounding box center [451, 249] width 903 height 503
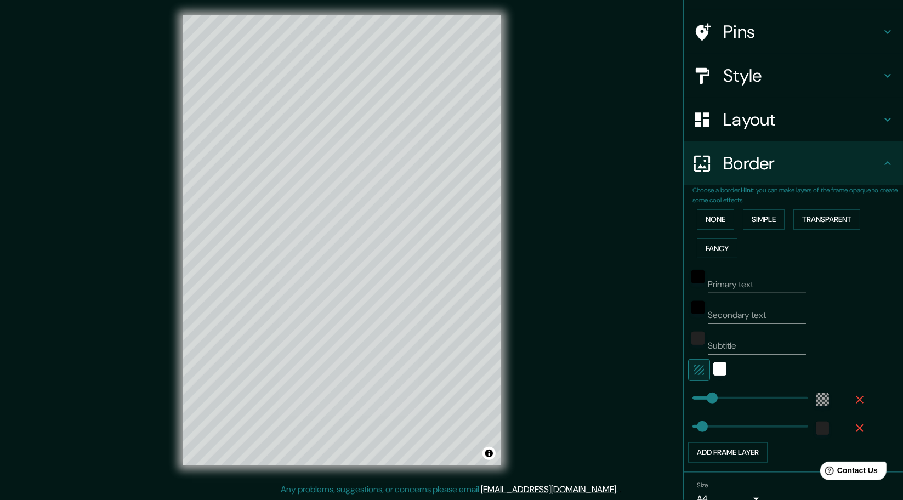
scroll to position [0, 0]
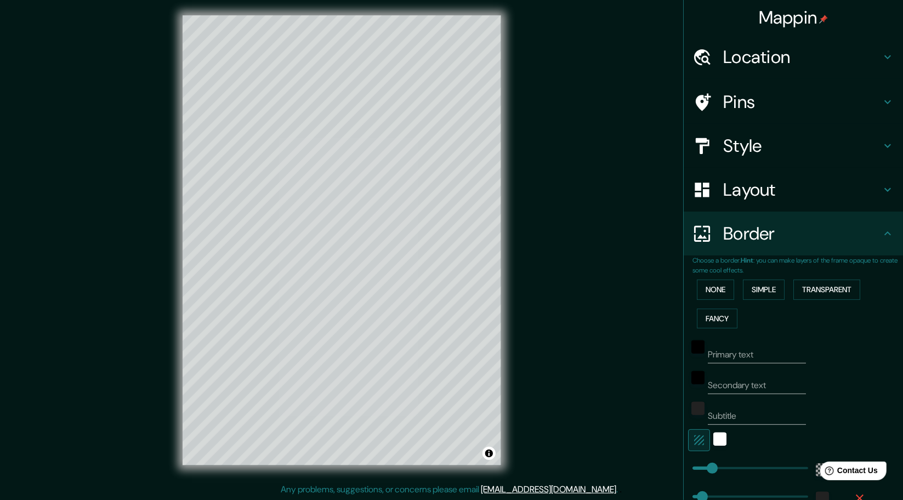
click at [759, 64] on h4 "Location" at bounding box center [802, 57] width 158 height 22
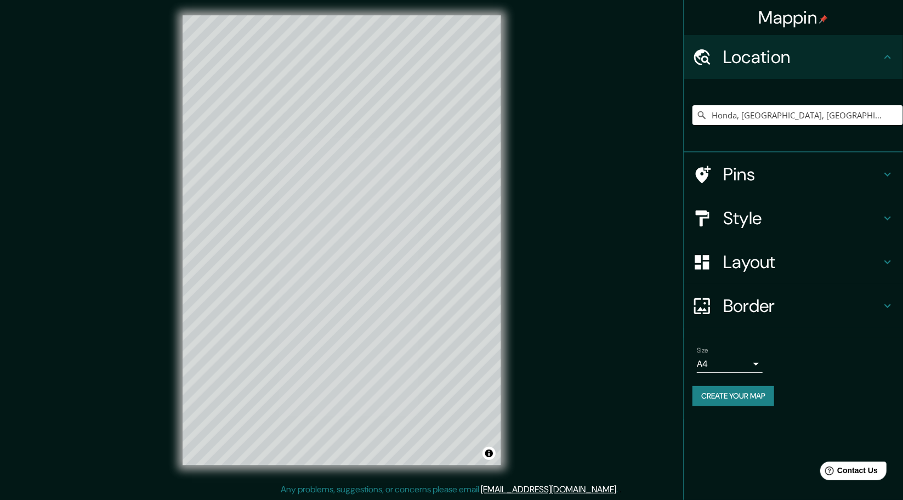
click at [777, 173] on h4 "Pins" at bounding box center [802, 174] width 158 height 22
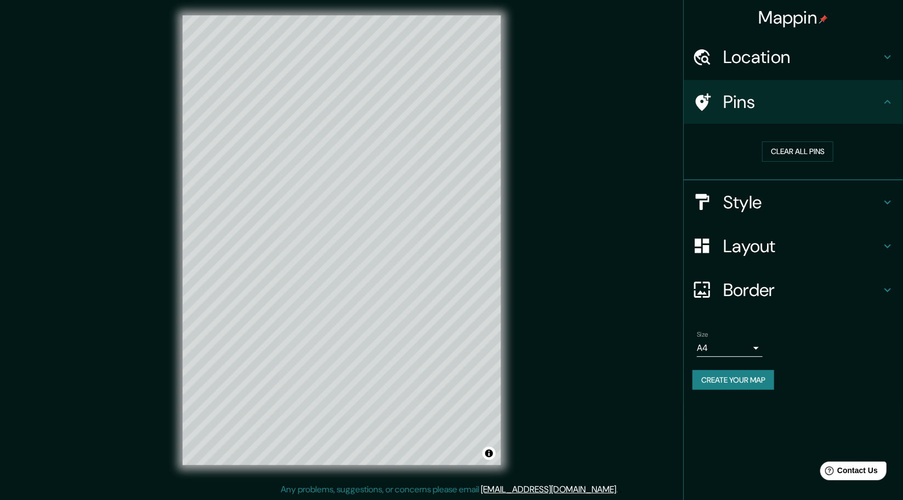
click at [765, 199] on h4 "Style" at bounding box center [802, 202] width 158 height 22
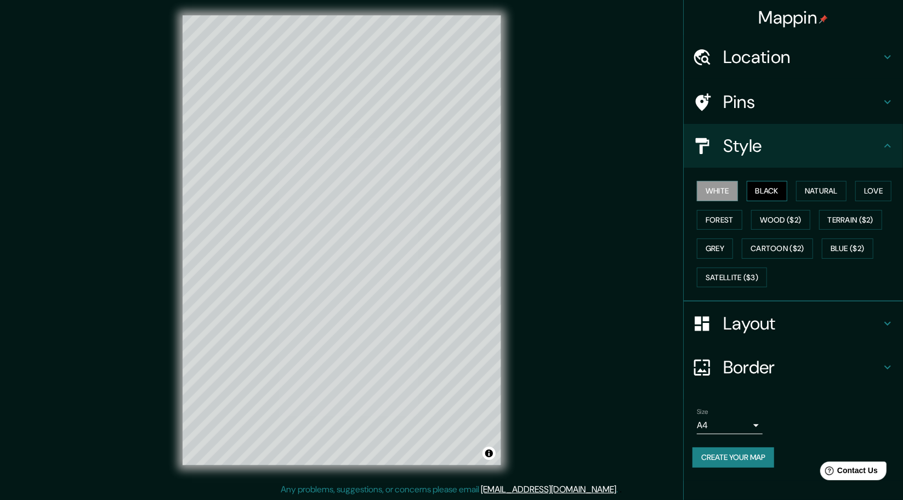
click at [772, 196] on button "Black" at bounding box center [766, 191] width 41 height 20
click at [721, 189] on button "White" at bounding box center [717, 191] width 41 height 20
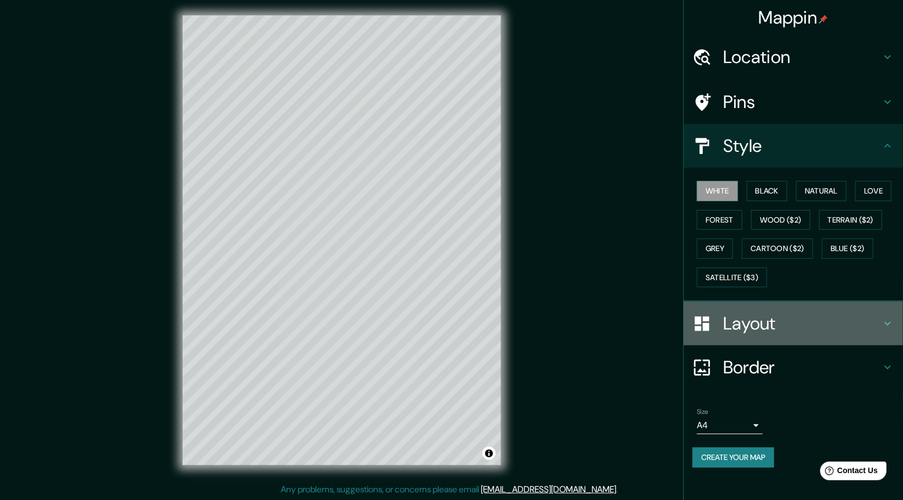
click at [760, 318] on h4 "Layout" at bounding box center [802, 323] width 158 height 22
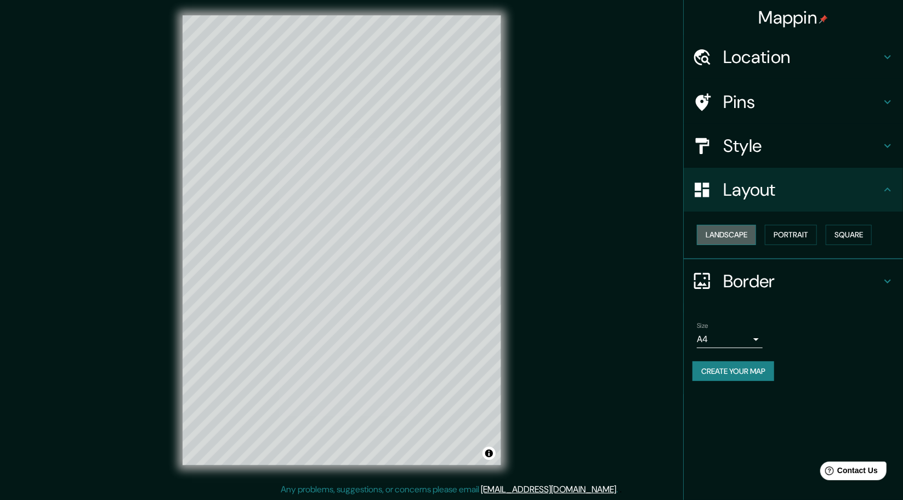
click at [745, 237] on button "Landscape" at bounding box center [726, 235] width 59 height 20
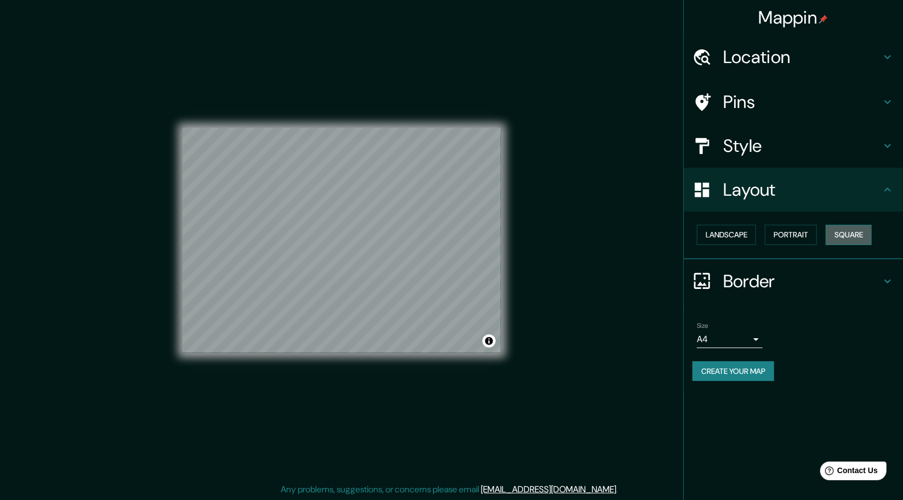
click at [852, 229] on button "Square" at bounding box center [848, 235] width 46 height 20
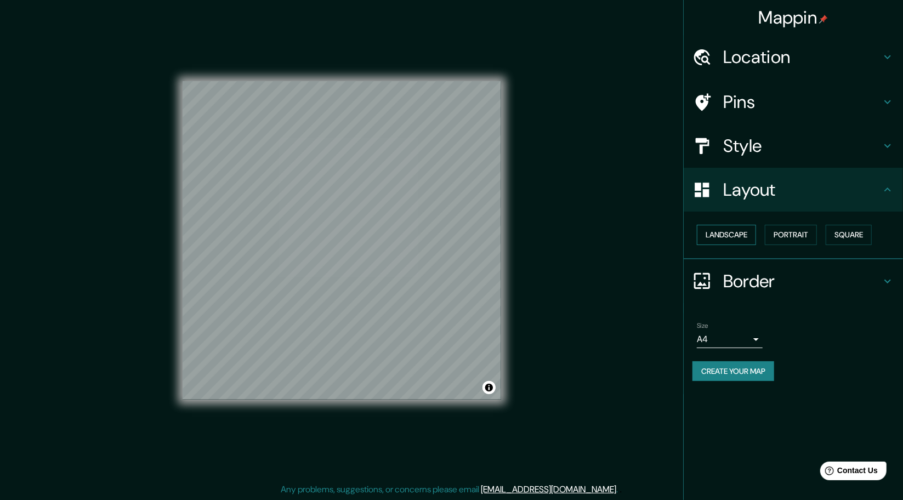
click at [742, 239] on button "Landscape" at bounding box center [726, 235] width 59 height 20
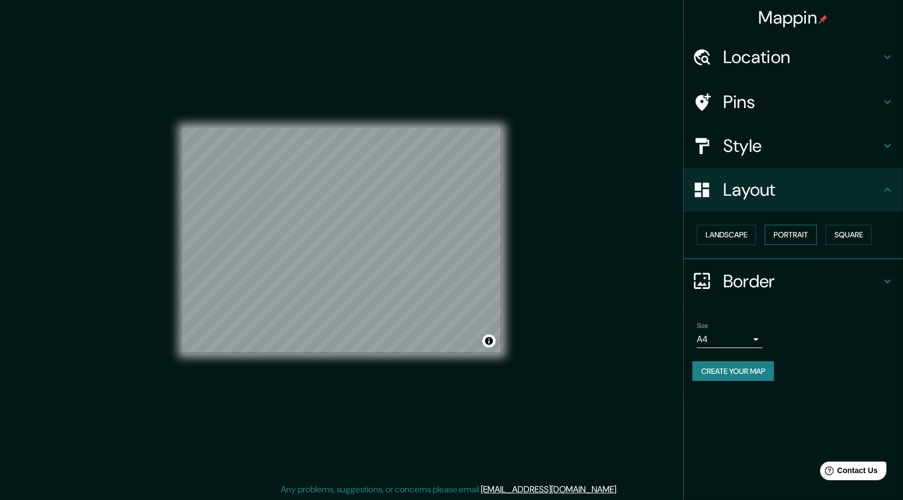
click at [790, 241] on button "Portrait" at bounding box center [791, 235] width 52 height 20
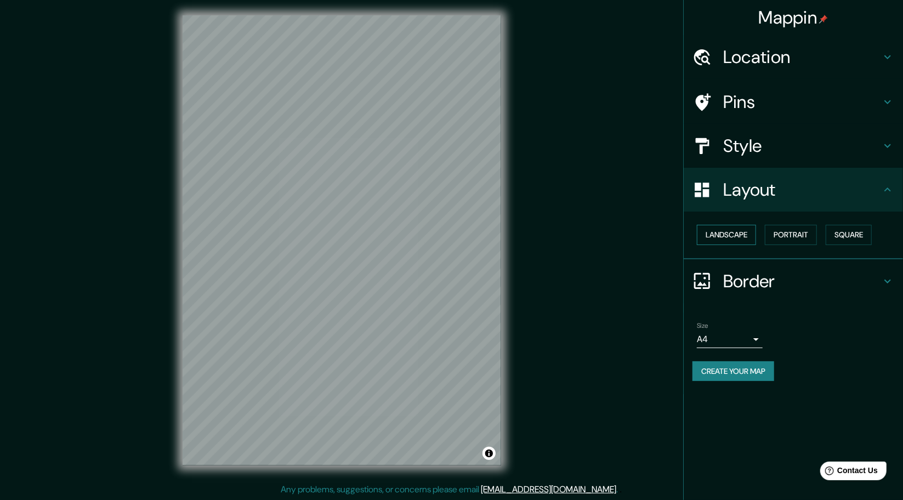
click at [739, 236] on button "Landscape" at bounding box center [726, 235] width 59 height 20
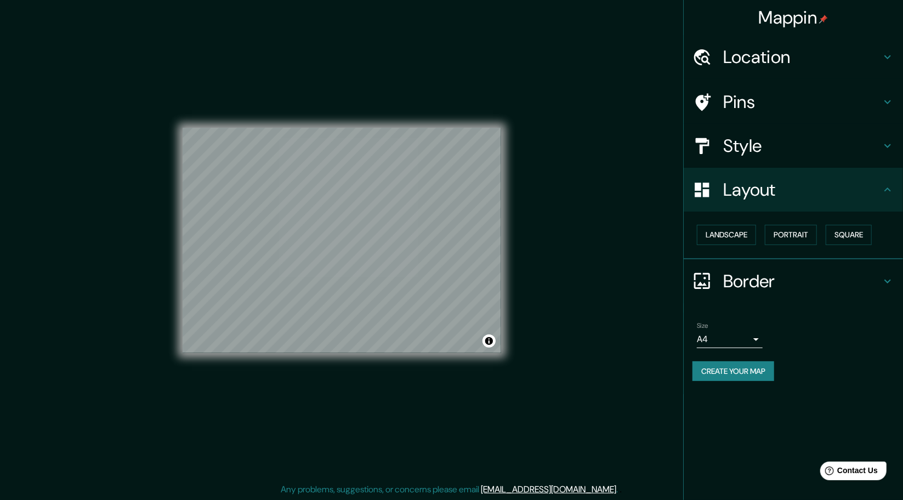
click at [763, 287] on h4 "Border" at bounding box center [802, 281] width 158 height 22
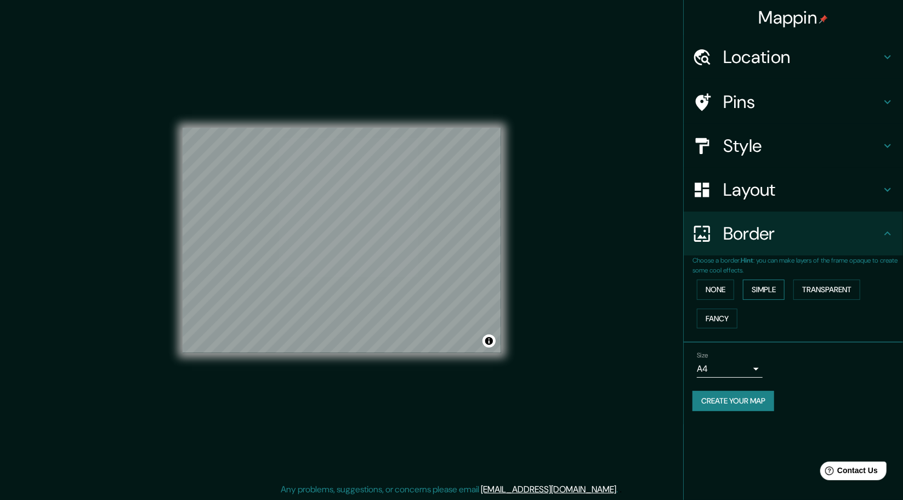
click at [766, 291] on button "Simple" at bounding box center [764, 290] width 42 height 20
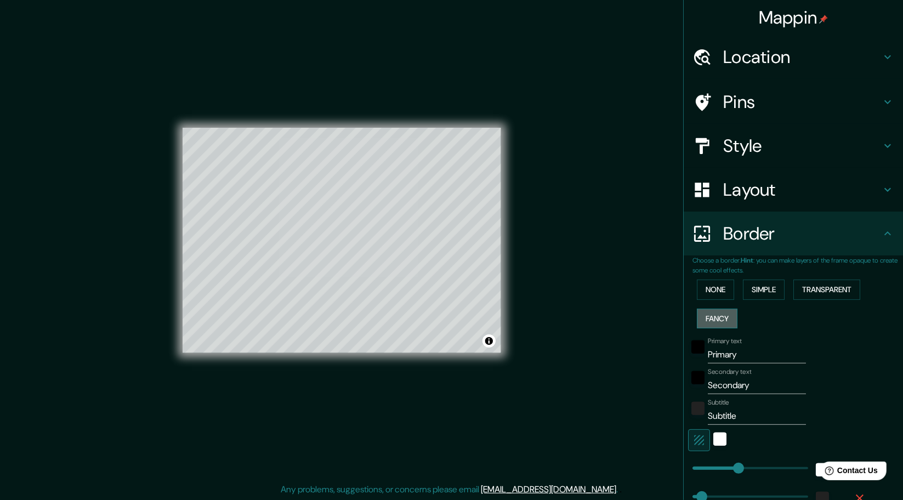
click at [709, 315] on button "Fancy" at bounding box center [717, 319] width 41 height 20
click at [706, 286] on button "None" at bounding box center [715, 290] width 37 height 20
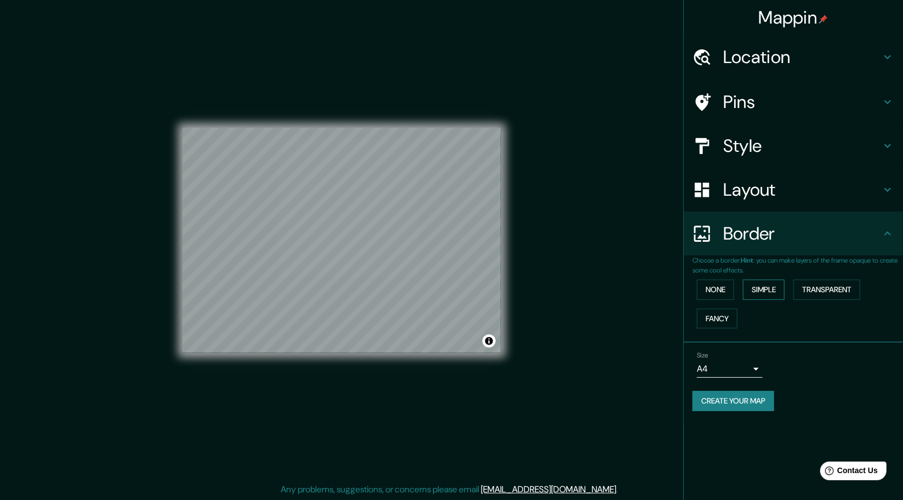
click at [757, 288] on button "Simple" at bounding box center [764, 290] width 42 height 20
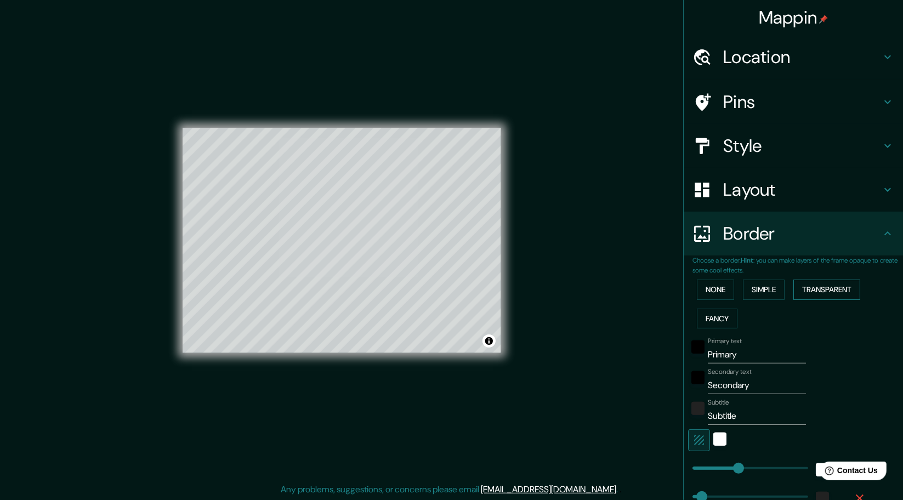
click at [818, 286] on button "Transparent" at bounding box center [826, 290] width 67 height 20
click at [771, 287] on button "Simple" at bounding box center [764, 290] width 42 height 20
click at [812, 291] on button "Transparent" at bounding box center [826, 290] width 67 height 20
drag, startPoint x: 736, startPoint y: 354, endPoint x: 666, endPoint y: 348, distance: 70.4
click at [666, 348] on div "Mappin Location Honda, [GEOGRAPHIC_DATA], [GEOGRAPHIC_DATA] Pins Style Layout B…" at bounding box center [451, 249] width 903 height 503
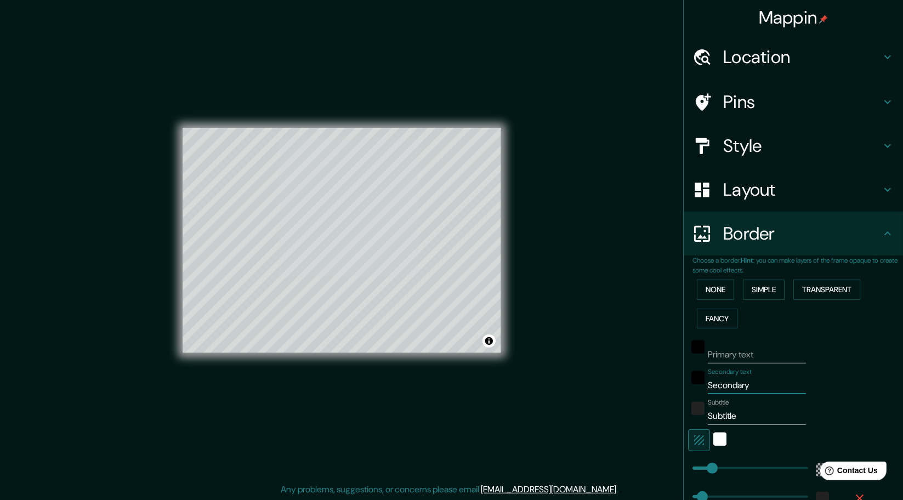
drag, startPoint x: 762, startPoint y: 389, endPoint x: 649, endPoint y: 398, distance: 112.8
click at [643, 396] on div "Mappin Location Honda, [GEOGRAPHIC_DATA], [GEOGRAPHIC_DATA] Pins Style Layout B…" at bounding box center [451, 249] width 903 height 503
drag, startPoint x: 736, startPoint y: 417, endPoint x: 660, endPoint y: 417, distance: 75.6
click at [660, 417] on div "Mappin Location Honda, [GEOGRAPHIC_DATA], [GEOGRAPHIC_DATA] Pins Style Layout B…" at bounding box center [451, 249] width 903 height 503
click at [713, 443] on div "white" at bounding box center [719, 438] width 13 height 13
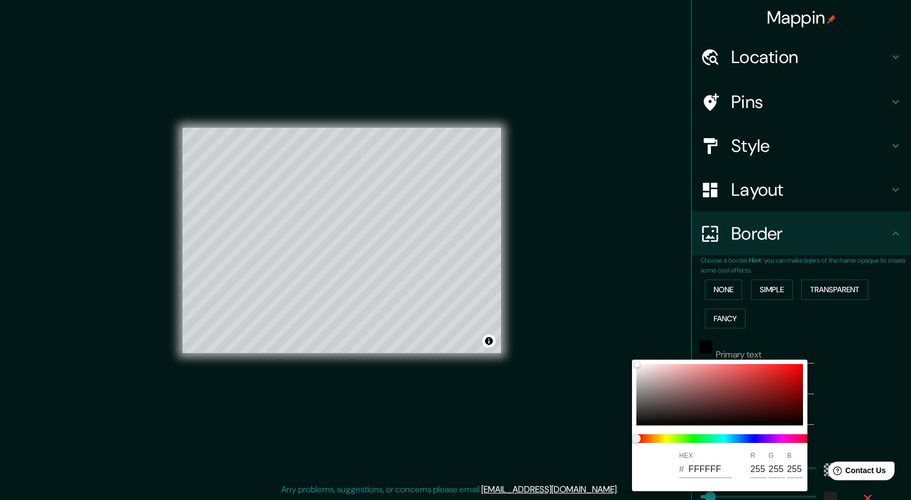
click at [848, 367] on div at bounding box center [455, 250] width 911 height 500
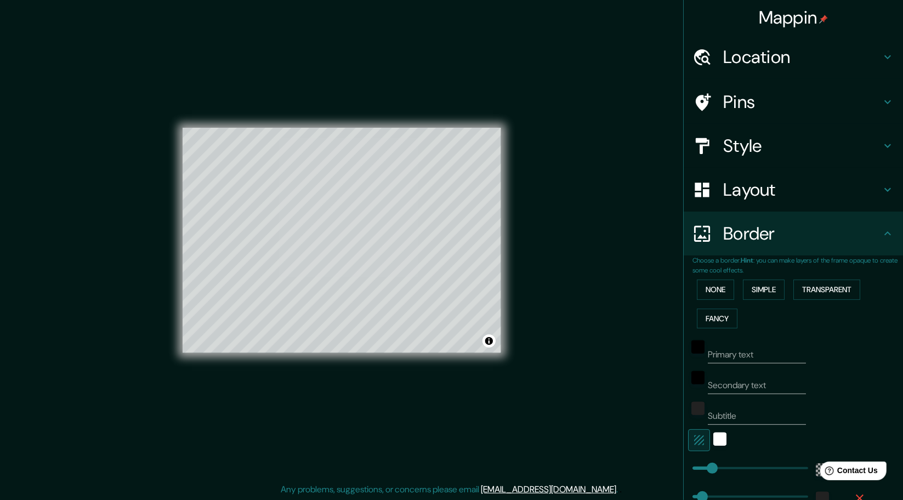
click at [694, 439] on icon "button" at bounding box center [699, 440] width 10 height 10
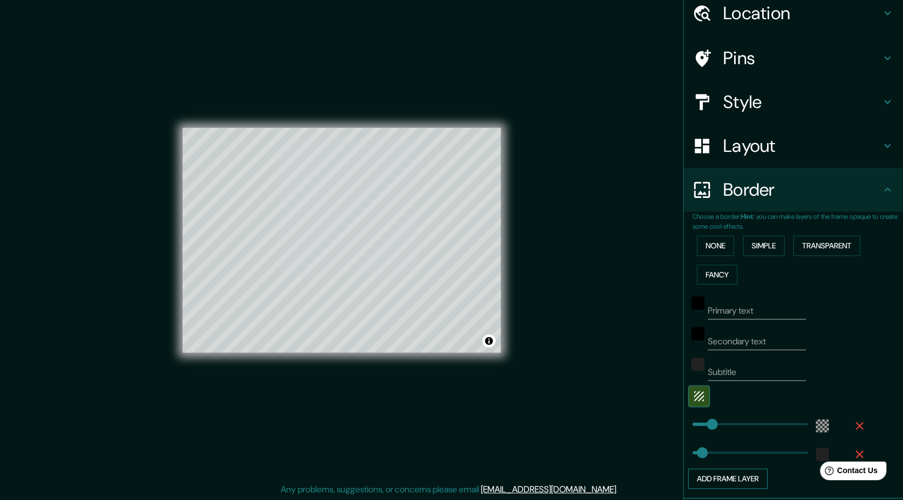
scroll to position [110, 0]
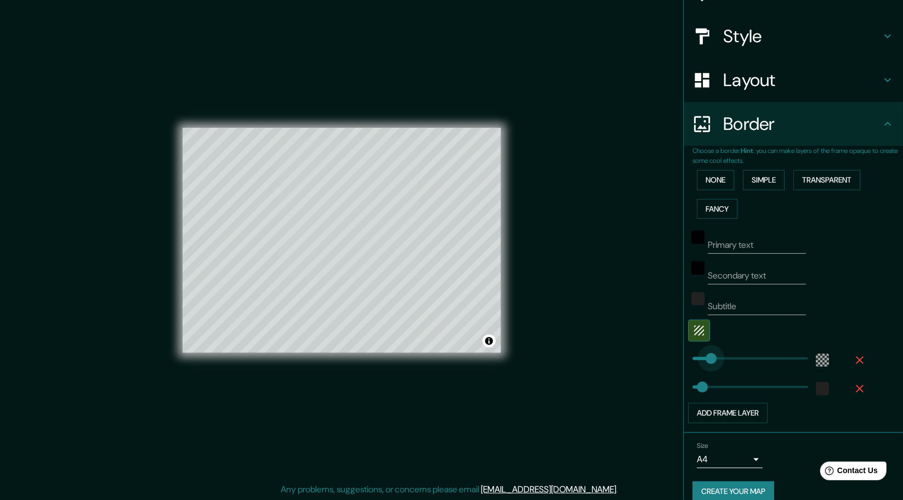
type input "106"
type input "155"
drag, startPoint x: 706, startPoint y: 352, endPoint x: 715, endPoint y: 354, distance: 8.9
type input "86"
drag, startPoint x: 694, startPoint y: 384, endPoint x: 702, endPoint y: 384, distance: 7.1
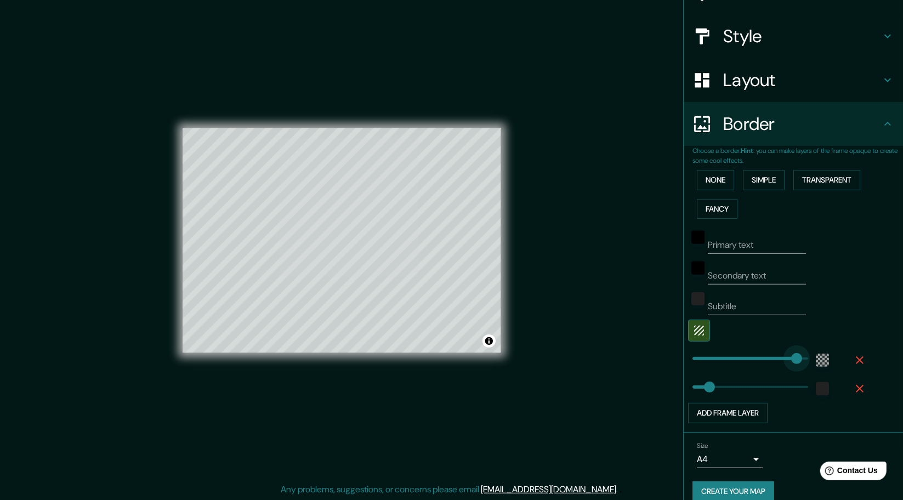
type input "581"
drag, startPoint x: 717, startPoint y: 358, endPoint x: 823, endPoint y: 355, distance: 105.3
type input "519"
drag, startPoint x: 694, startPoint y: 385, endPoint x: 788, endPoint y: 383, distance: 93.2
type input "34"
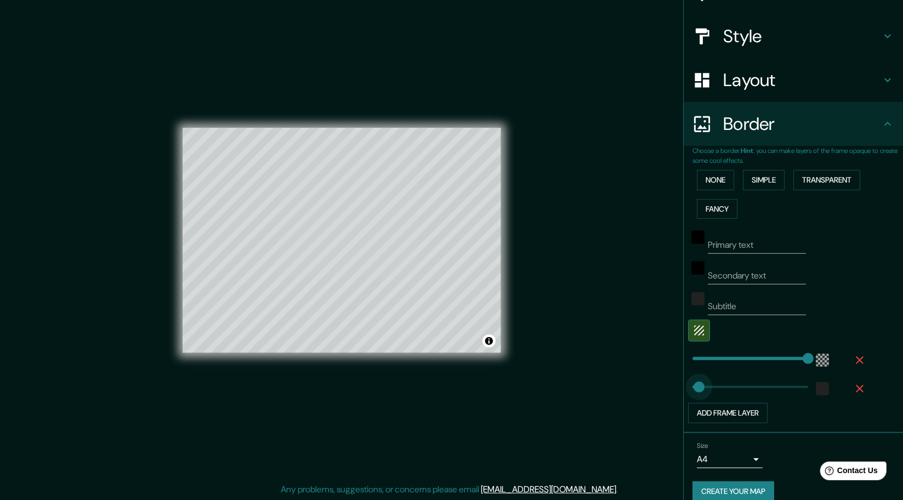
drag, startPoint x: 789, startPoint y: 382, endPoint x: 692, endPoint y: 389, distance: 96.7
type input "6"
drag, startPoint x: 784, startPoint y: 356, endPoint x: 686, endPoint y: 360, distance: 98.7
type input "40"
type input "67"
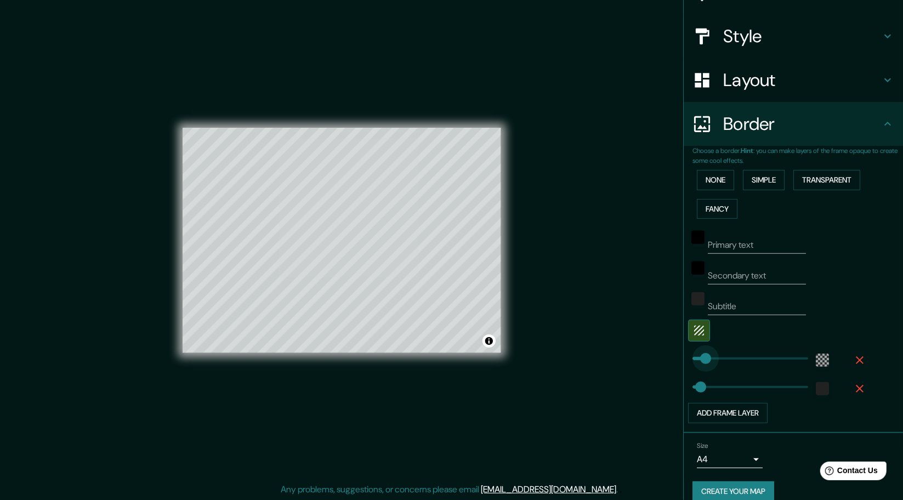
drag, startPoint x: 689, startPoint y: 358, endPoint x: 698, endPoint y: 357, distance: 8.9
type input "40"
type input "122"
drag, startPoint x: 698, startPoint y: 357, endPoint x: 709, endPoint y: 355, distance: 11.2
type input "40"
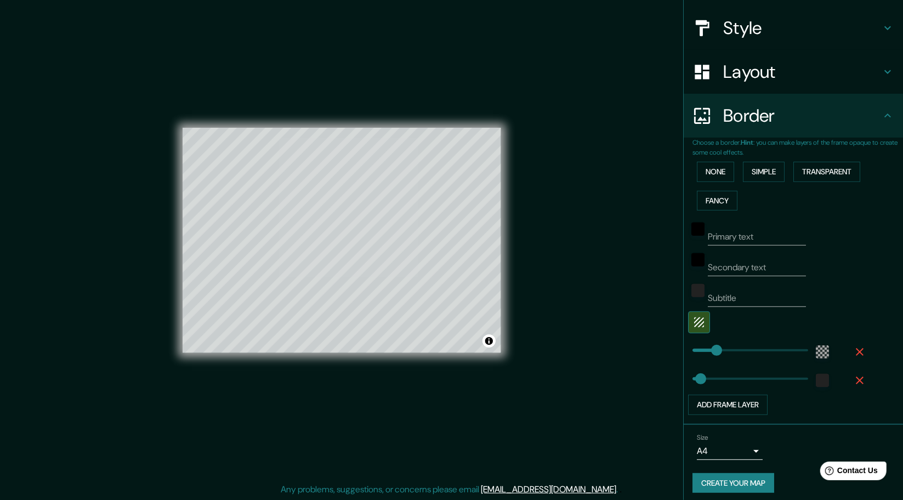
scroll to position [122, 0]
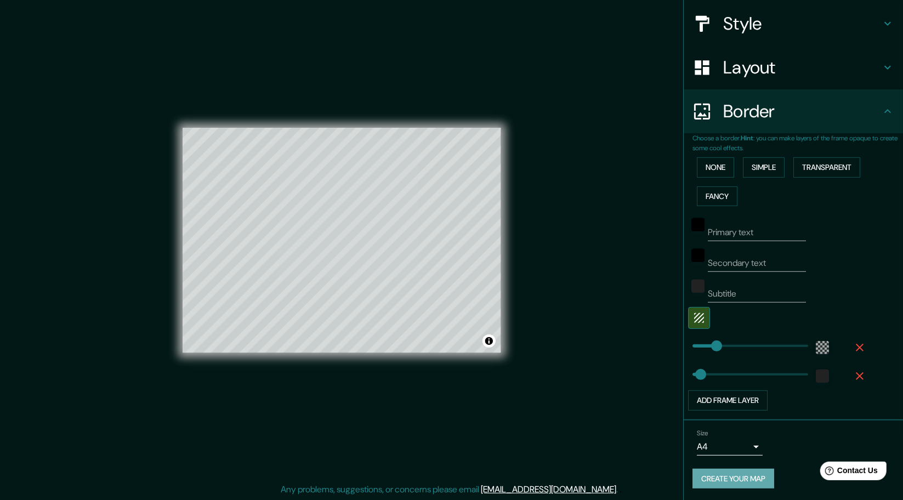
click at [748, 474] on button "Create your map" at bounding box center [733, 479] width 82 height 20
click at [725, 483] on button "Create your map" at bounding box center [733, 479] width 82 height 20
click at [728, 478] on button "Create your map" at bounding box center [733, 479] width 82 height 20
click at [492, 343] on button "Toggle attribution" at bounding box center [488, 340] width 13 height 13
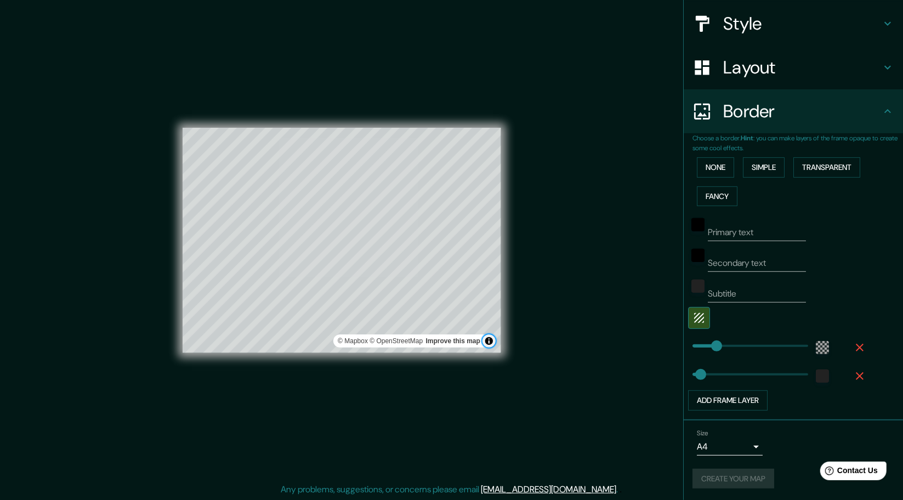
click at [490, 338] on button "Toggle attribution" at bounding box center [488, 340] width 13 height 13
click at [612, 258] on div "Mappin Location Honda, [GEOGRAPHIC_DATA], [GEOGRAPHIC_DATA] Pins Style Layout B…" at bounding box center [451, 249] width 903 height 503
click at [747, 474] on button "Create your map" at bounding box center [733, 479] width 82 height 20
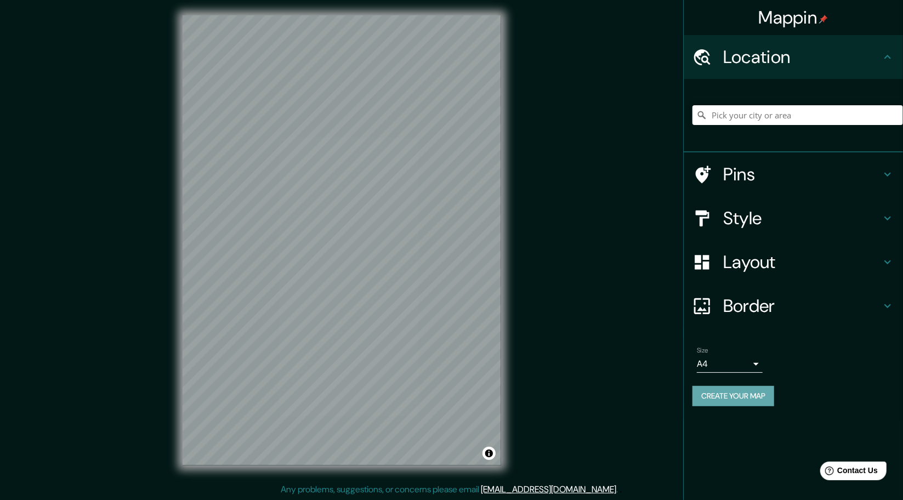
click at [717, 402] on button "Create your map" at bounding box center [733, 396] width 82 height 20
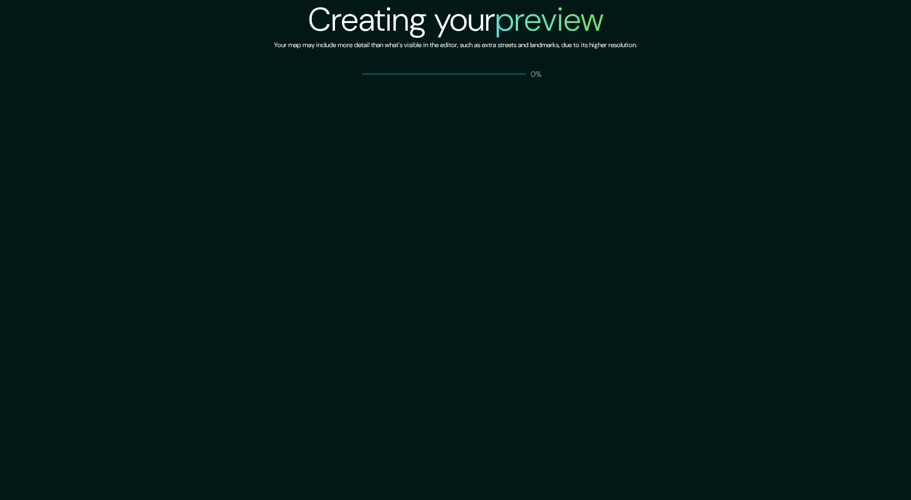
click at [717, 402] on div "Creating your preview Your map may include more detail than what's visible in t…" at bounding box center [455, 250] width 911 height 500
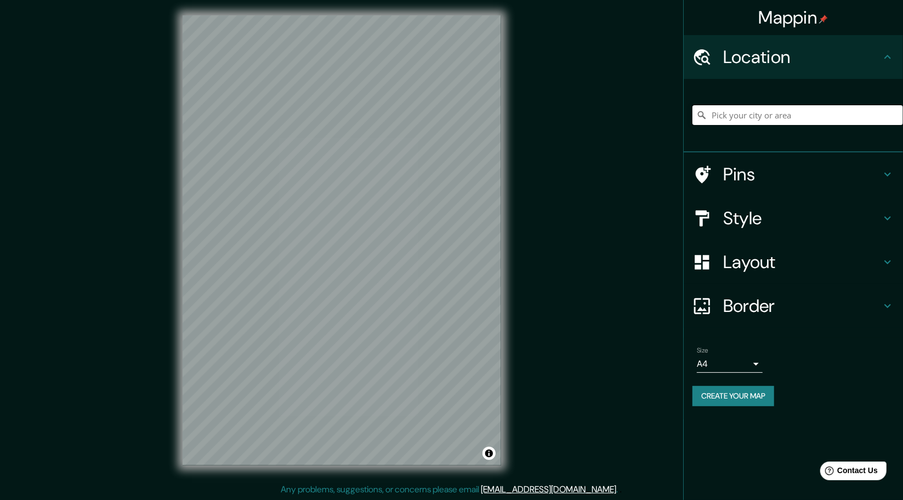
click at [756, 117] on input "Pick your city or area" at bounding box center [797, 115] width 210 height 20
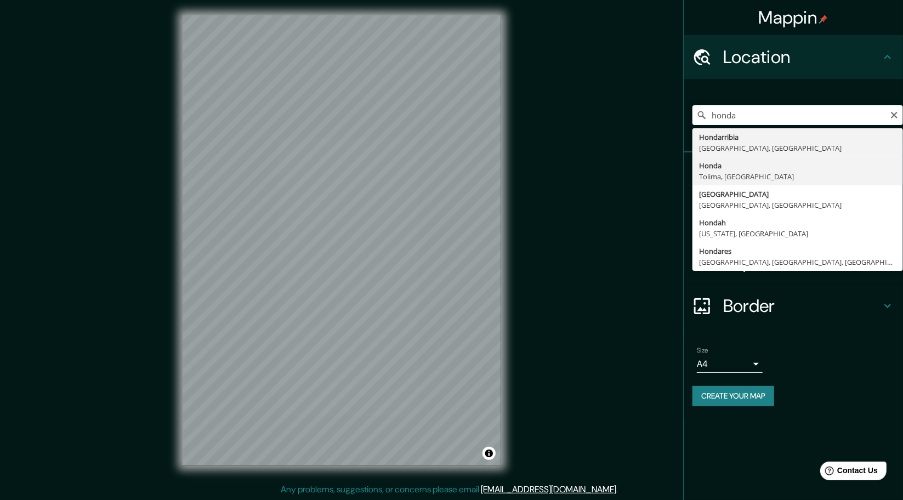
type input "Honda, [GEOGRAPHIC_DATA], [GEOGRAPHIC_DATA]"
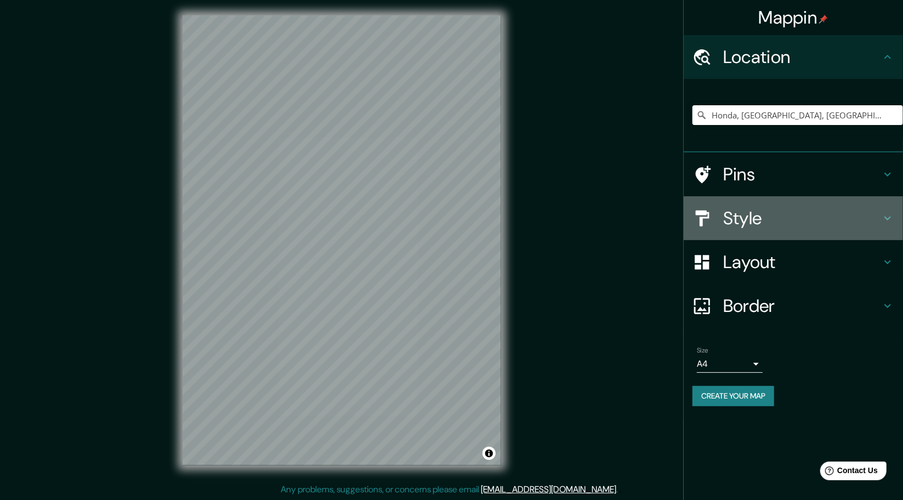
click at [763, 223] on h4 "Style" at bounding box center [802, 218] width 158 height 22
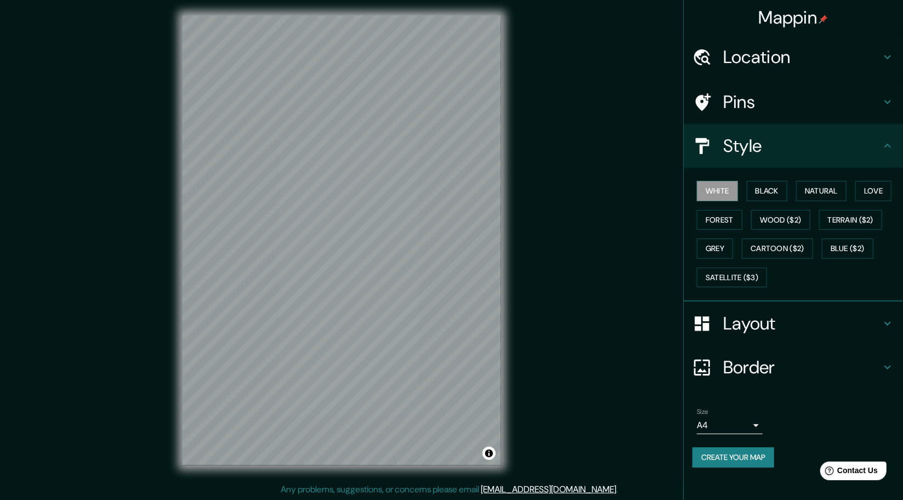
click at [765, 148] on h4 "Style" at bounding box center [802, 146] width 158 height 22
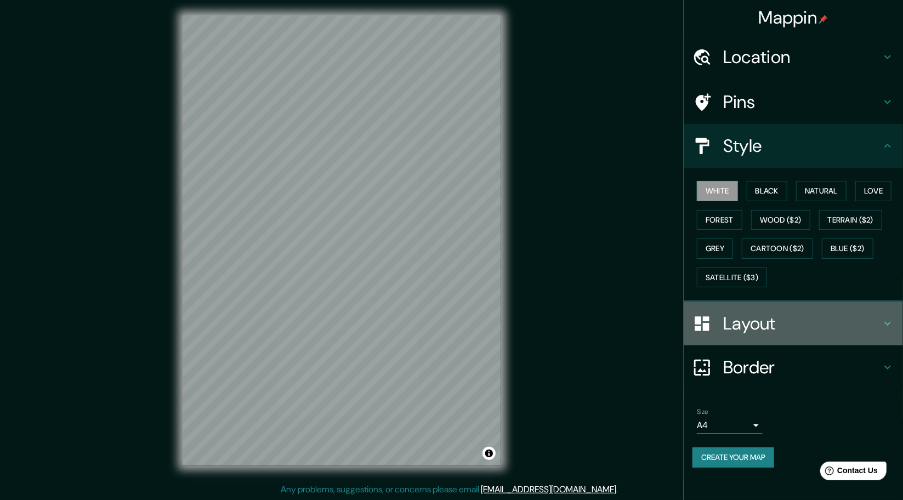
click at [753, 334] on div "Layout" at bounding box center [792, 323] width 219 height 44
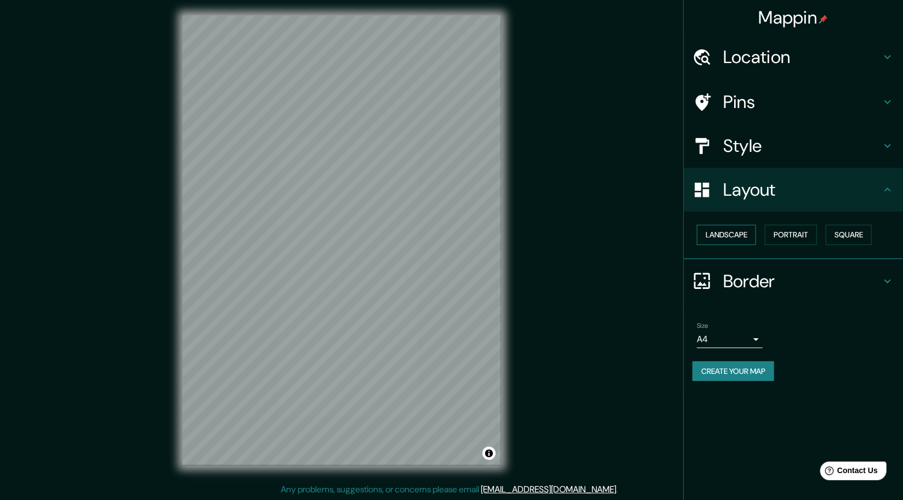
click at [749, 232] on button "Landscape" at bounding box center [726, 235] width 59 height 20
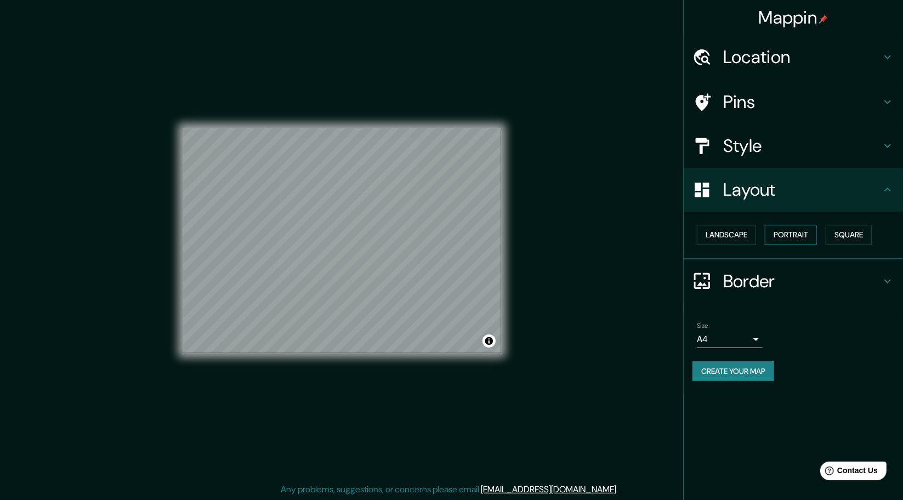
click at [805, 234] on button "Portrait" at bounding box center [791, 235] width 52 height 20
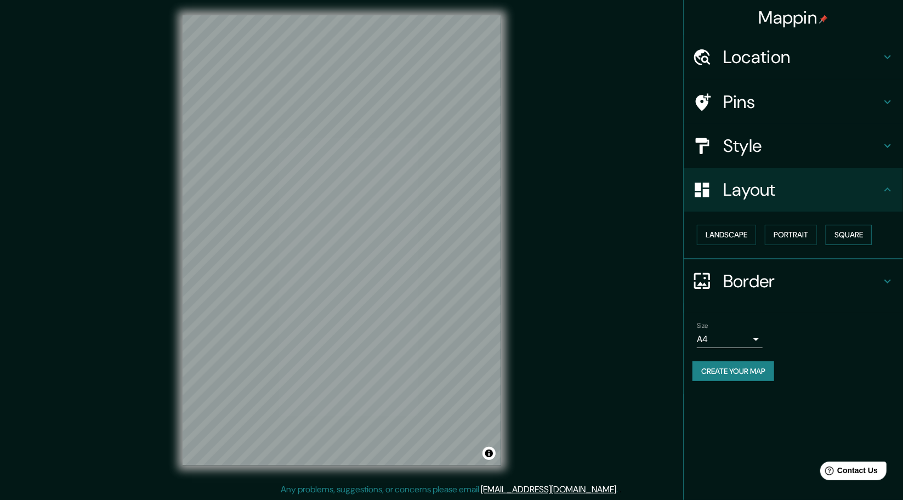
click at [841, 233] on button "Square" at bounding box center [848, 235] width 46 height 20
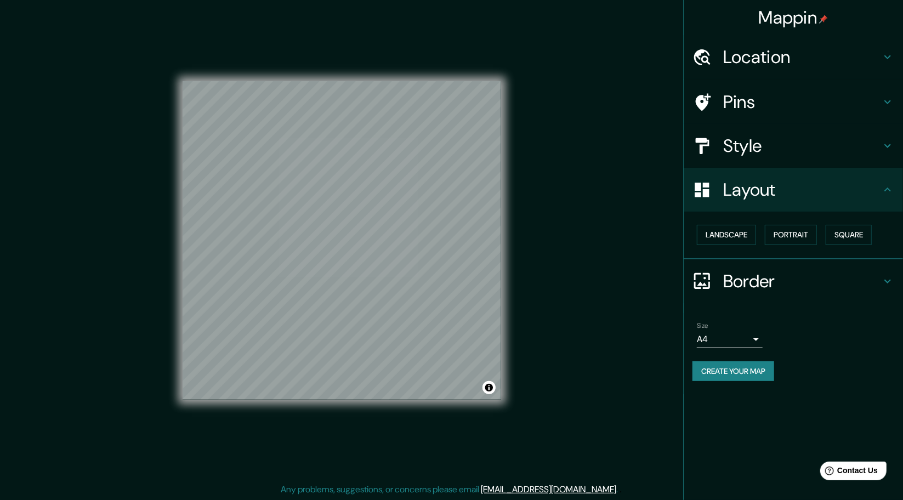
click at [763, 289] on h4 "Border" at bounding box center [802, 281] width 158 height 22
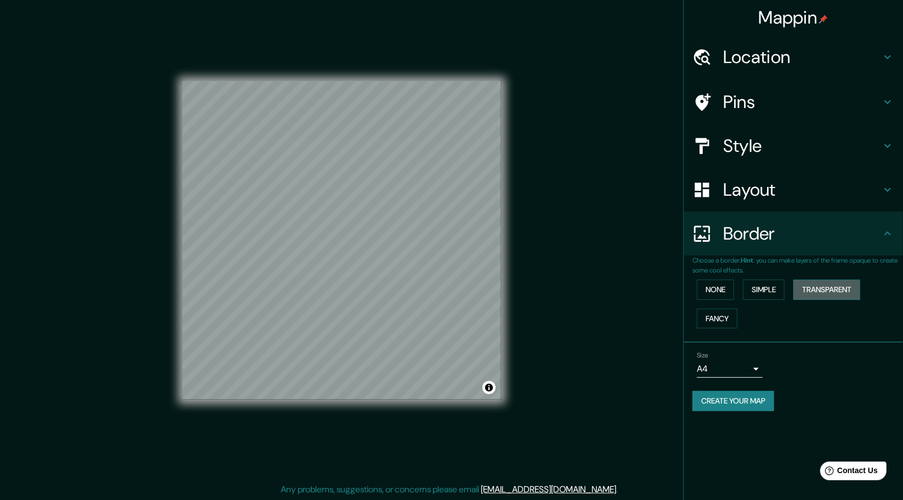
click at [827, 290] on button "Transparent" at bounding box center [826, 290] width 67 height 20
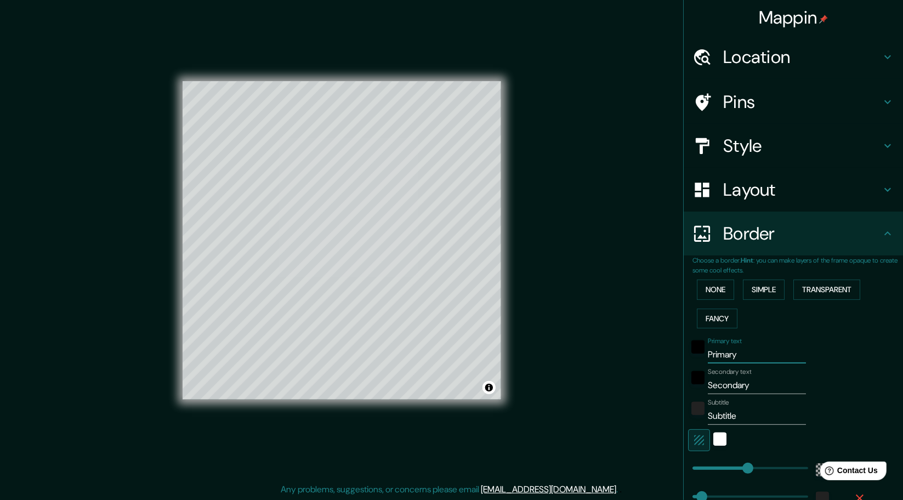
drag, startPoint x: 734, startPoint y: 360, endPoint x: 622, endPoint y: 362, distance: 111.8
click at [612, 360] on div "Mappin Location Honda, [GEOGRAPHIC_DATA], [GEOGRAPHIC_DATA] Pins Style Layout B…" at bounding box center [451, 249] width 903 height 503
type input "279"
type input "46"
drag, startPoint x: 747, startPoint y: 379, endPoint x: 668, endPoint y: 272, distance: 132.9
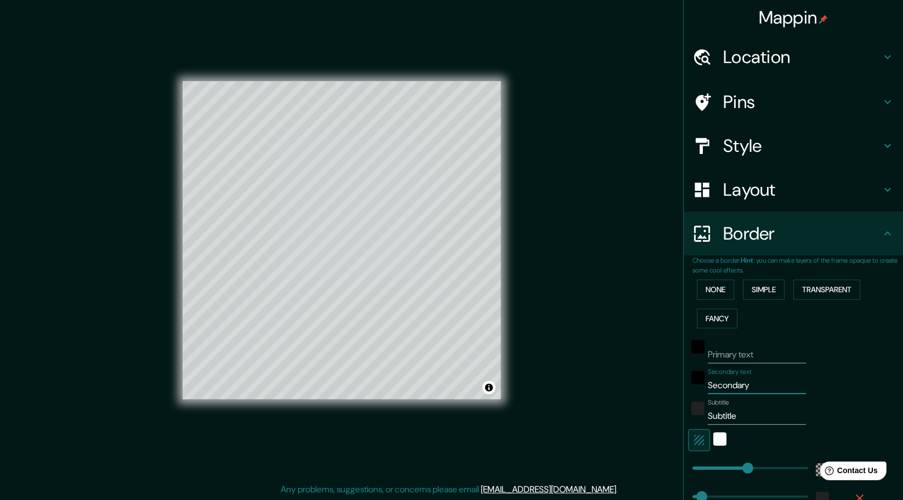
click at [649, 361] on div "Mappin Location Honda, [GEOGRAPHIC_DATA], [GEOGRAPHIC_DATA] Pins Style Layout B…" at bounding box center [451, 249] width 903 height 503
type input "279"
type input "46"
drag, startPoint x: 742, startPoint y: 412, endPoint x: 645, endPoint y: 403, distance: 97.5
click at [647, 403] on div "Mappin Location Honda, [GEOGRAPHIC_DATA], [GEOGRAPHIC_DATA] Pins Style Layout B…" at bounding box center [451, 249] width 903 height 503
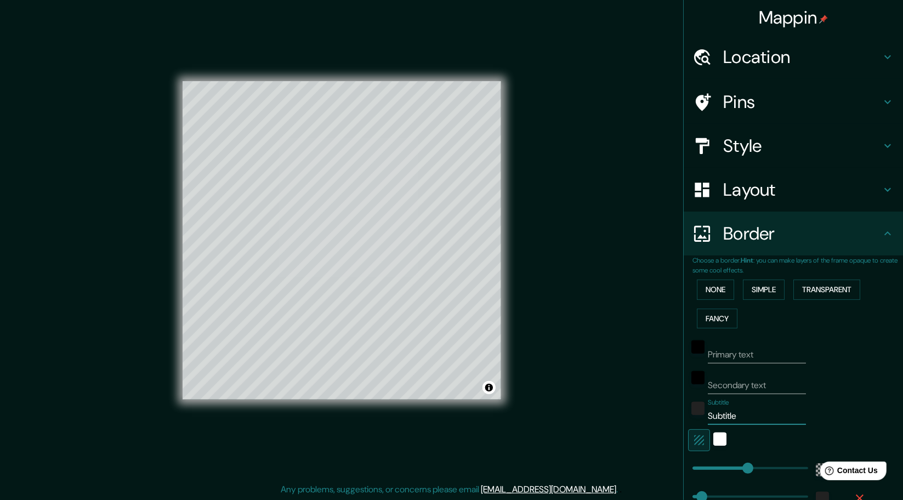
type input "279"
type input "46"
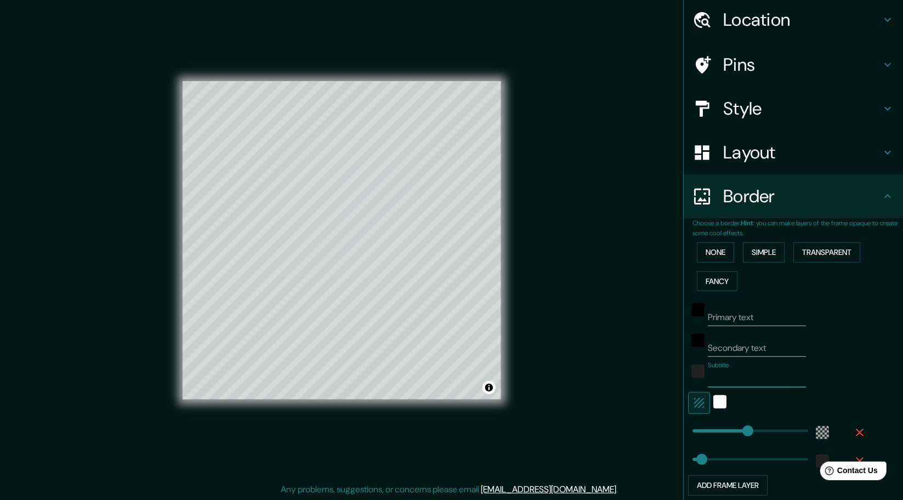
scroll to position [55, 0]
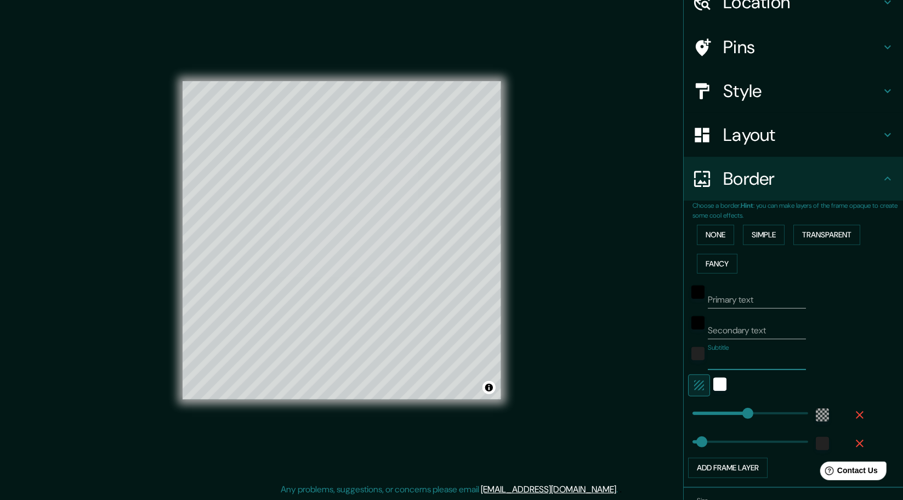
click at [714, 390] on div at bounding box center [720, 385] width 20 height 22
click at [713, 386] on div "white" at bounding box center [719, 384] width 13 height 13
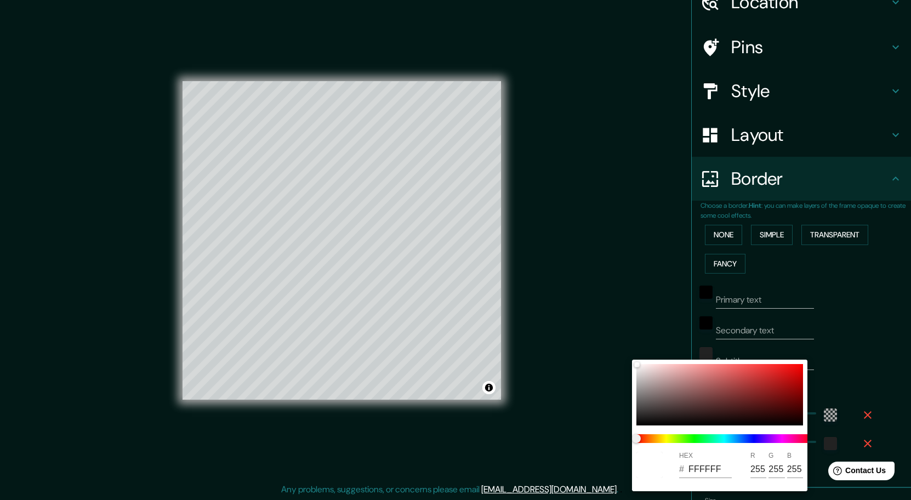
click at [803, 334] on div at bounding box center [455, 250] width 911 height 500
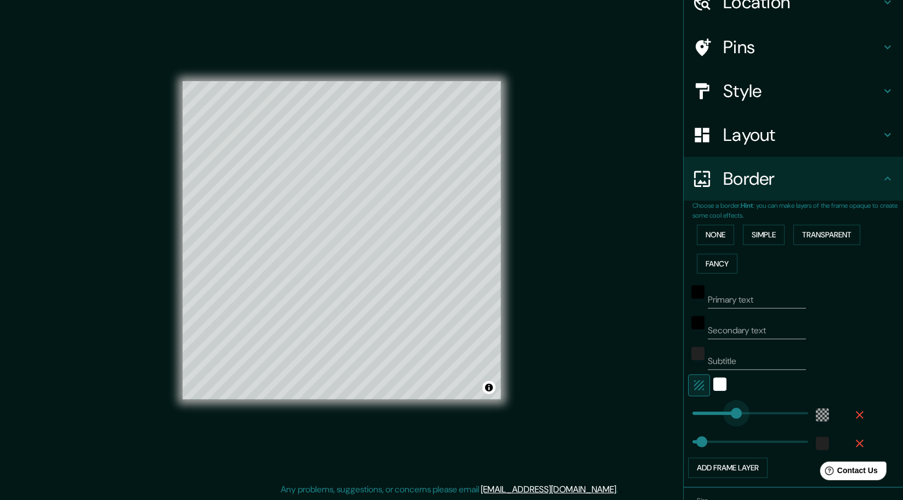
type input "166"
drag, startPoint x: 737, startPoint y: 413, endPoint x: 716, endPoint y: 408, distance: 21.4
type input "46"
type input "194"
type input "46"
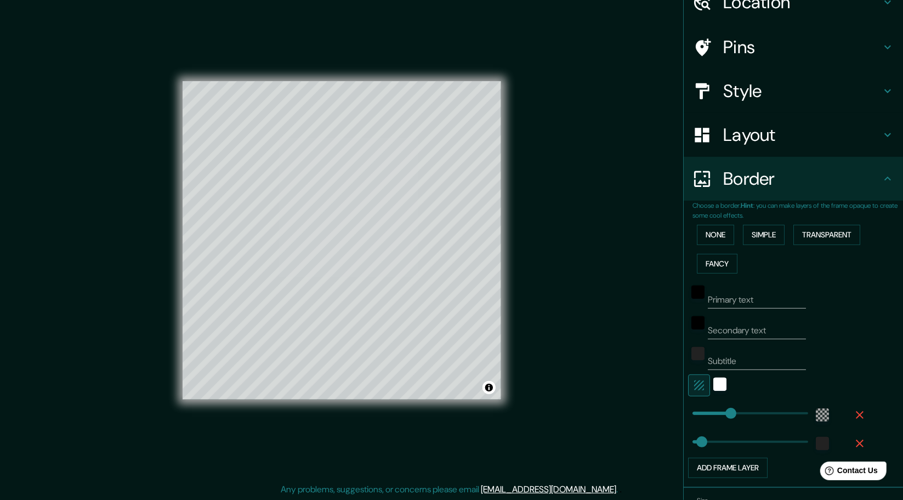
type input "194"
type input "40"
type input "194"
type input "20"
type input "194"
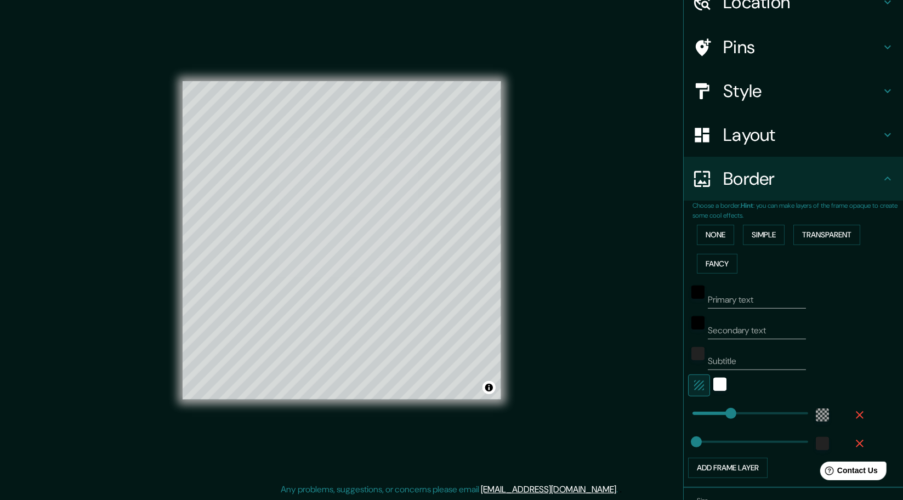
type input "20"
type input "194"
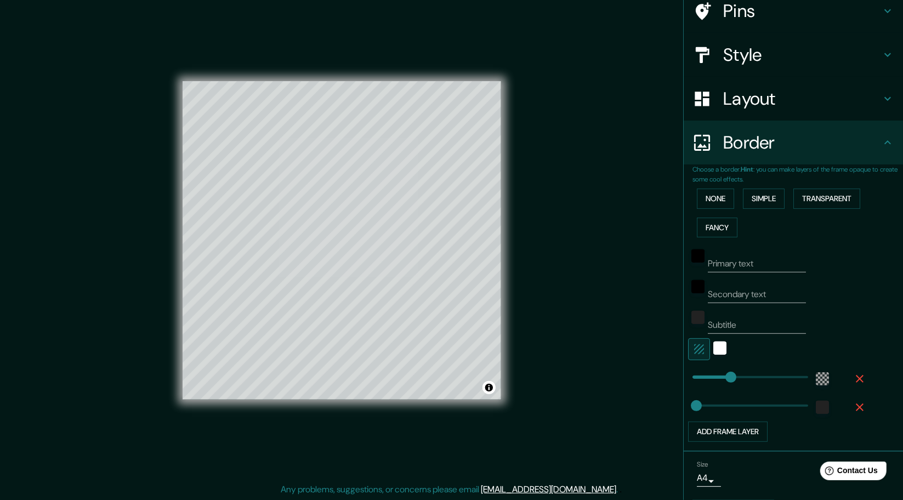
scroll to position [122, 0]
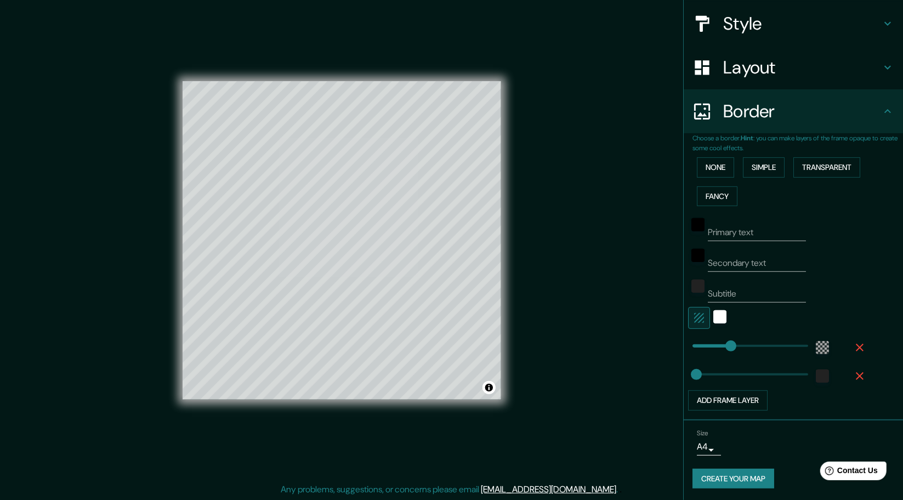
click at [729, 479] on button "Create your map" at bounding box center [733, 479] width 82 height 20
click at [740, 470] on div "Create your map" at bounding box center [793, 479] width 202 height 20
click at [737, 477] on div "Create your map" at bounding box center [793, 479] width 202 height 20
click at [723, 474] on button "Create your map" at bounding box center [733, 479] width 82 height 20
type input "20"
